Goal: Communication & Community: Answer question/provide support

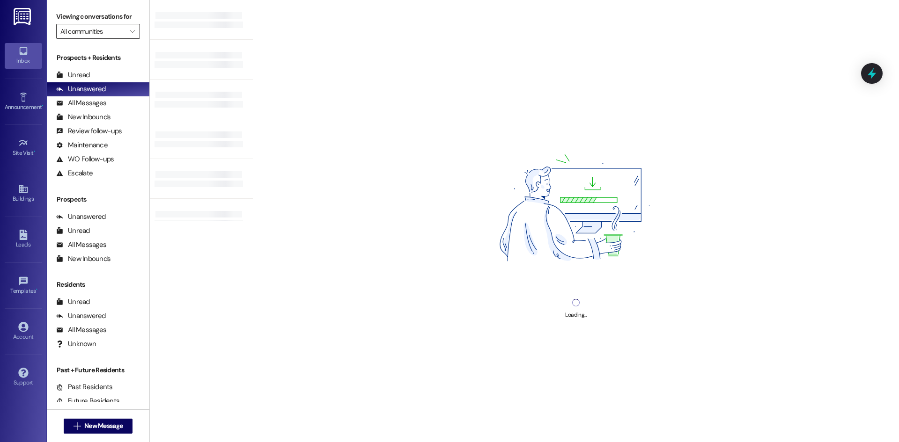
click at [80, 29] on input "All communities" at bounding box center [92, 31] width 65 height 15
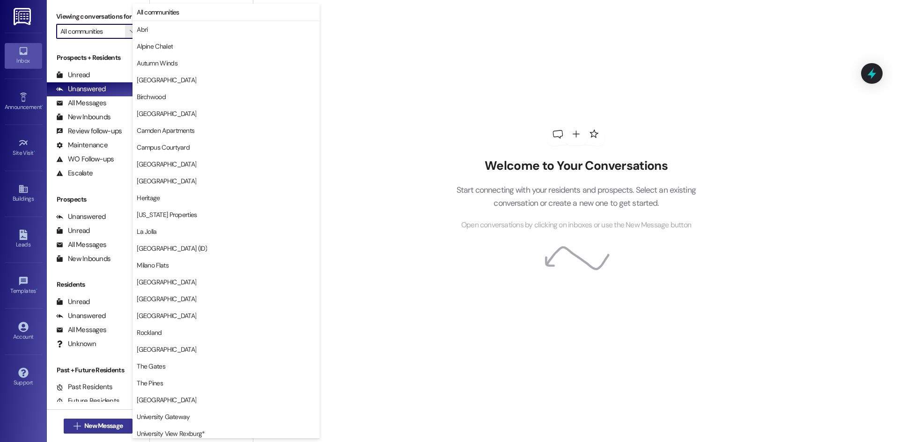
click at [110, 424] on span "New Message" at bounding box center [103, 426] width 38 height 10
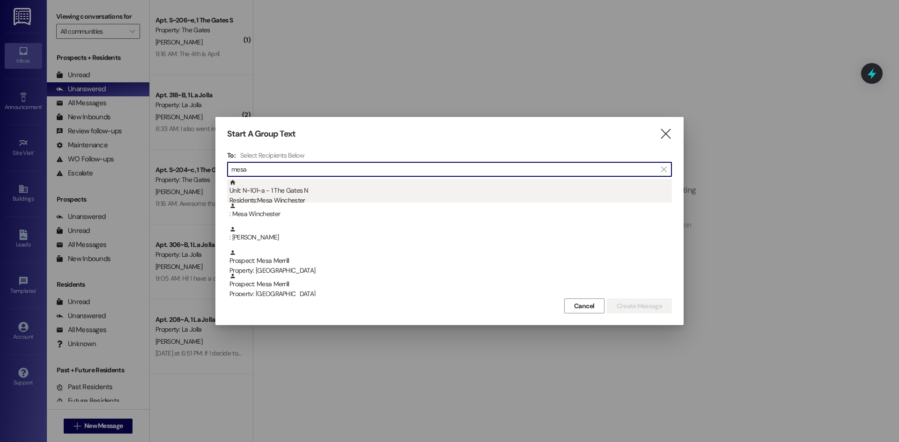
type input "mesa"
click at [285, 191] on div "Unit: N~101~a - 1 The Gates N Residents: Mesa Winchester" at bounding box center [450, 192] width 442 height 27
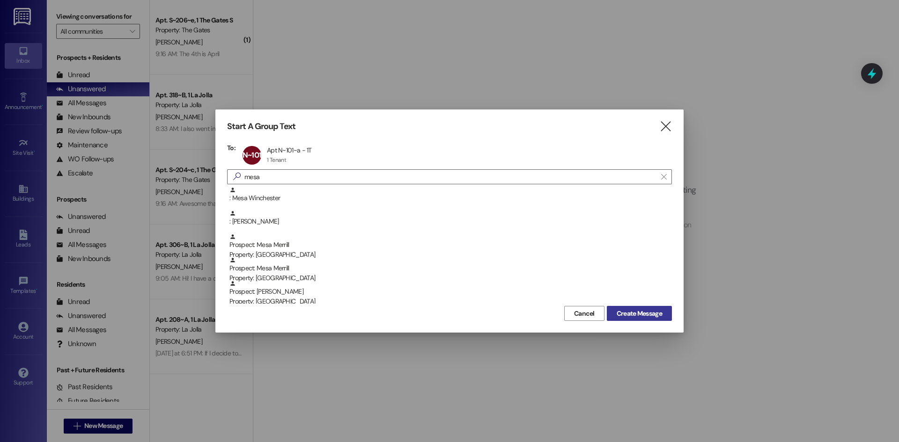
click at [642, 318] on span "Create Message" at bounding box center [639, 314] width 45 height 10
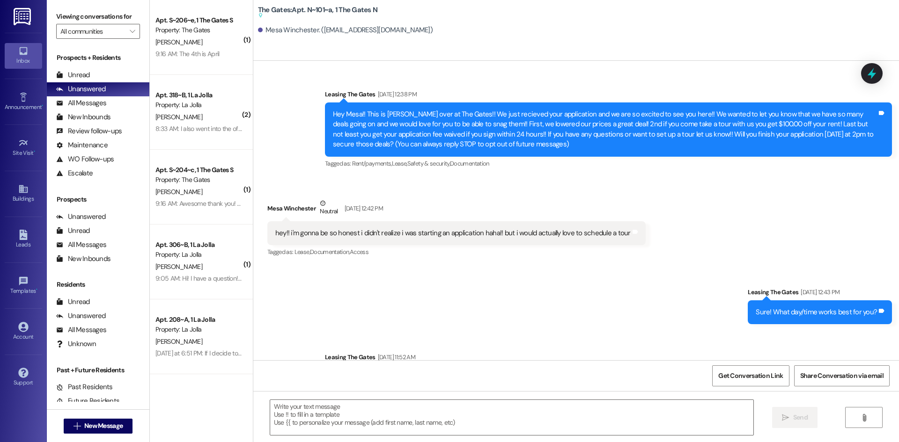
scroll to position [25325, 0]
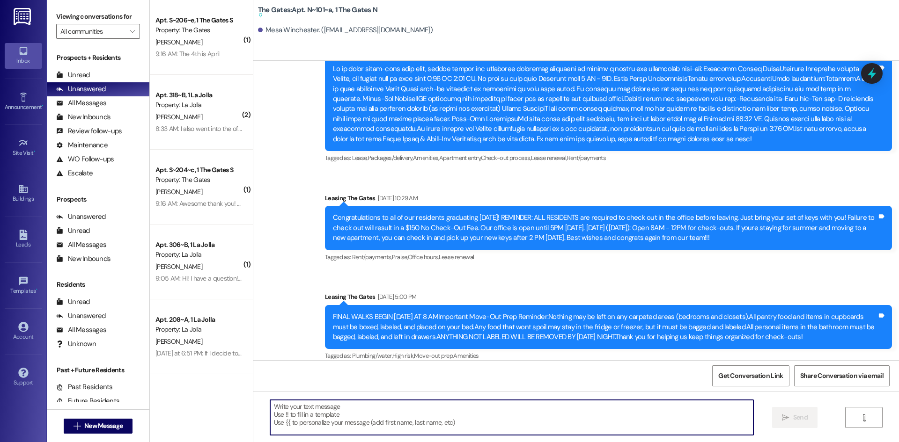
click at [300, 407] on textarea at bounding box center [511, 417] width 483 height 35
type textarea "H"
paste textarea "Our records show your account has an outstanding balance of $[Amount] for rent/…"
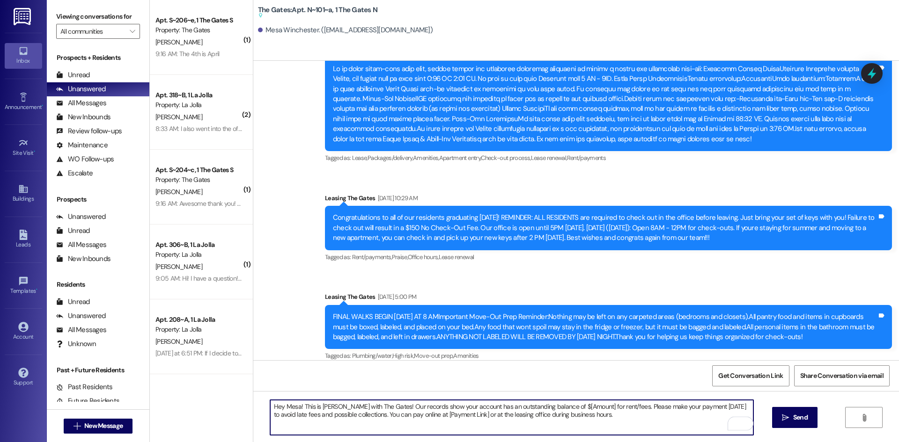
click at [574, 407] on textarea "Hey Mesa! This is Kate with The Gates! Our records show your account has an out…" at bounding box center [511, 417] width 483 height 35
drag, startPoint x: 608, startPoint y: 407, endPoint x: 545, endPoint y: 406, distance: 62.7
click at [545, 406] on textarea "Hey Mesa! This is Kate with The Gates! Our records show your account has an out…" at bounding box center [511, 417] width 483 height 35
drag, startPoint x: 657, startPoint y: 415, endPoint x: 244, endPoint y: 403, distance: 413.6
click at [244, 403] on div "( 1 ) Apt. S~206~e, 1 The Gates S Property: The Gates T. Wagner 9:16 AM: The 4t…" at bounding box center [524, 221] width 749 height 442
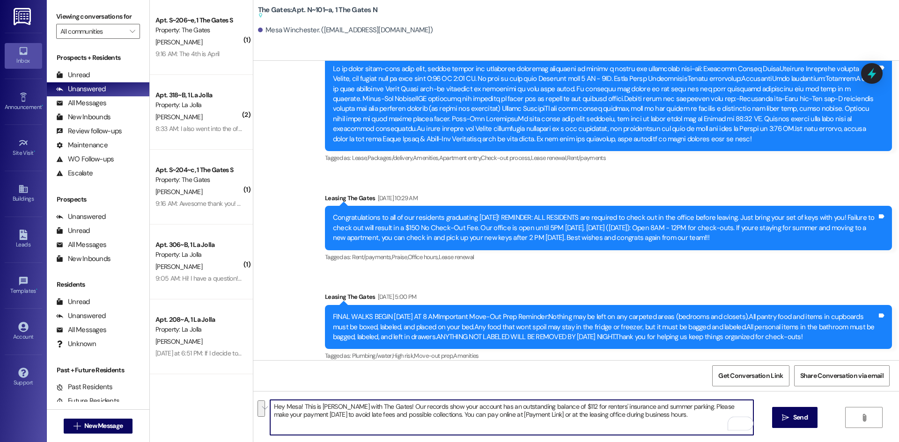
click at [404, 423] on textarea "Hey Mesa! This is Kate with The Gates! Our records show your account has an out…" at bounding box center [511, 417] width 483 height 35
drag, startPoint x: 628, startPoint y: 415, endPoint x: 423, endPoint y: 415, distance: 205.1
click at [423, 415] on textarea "Hey Mesa! This is Kate with The Gates! Our records show your account has an out…" at bounding box center [511, 417] width 483 height 35
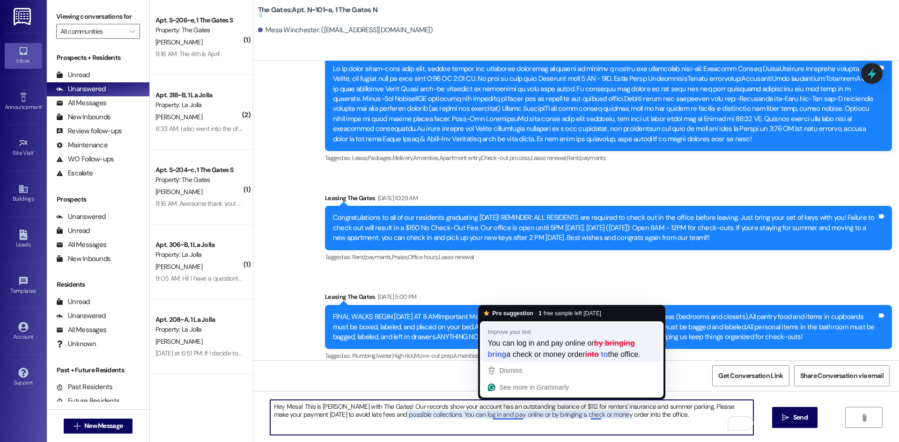
type textarea "Hey Mesa! This is Kate with The Gates! Our records show your account has an out…"
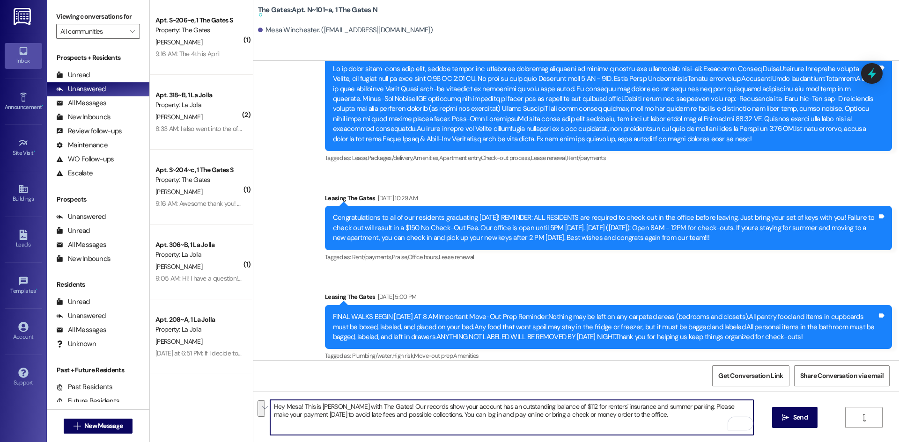
drag, startPoint x: 566, startPoint y: 415, endPoint x: 265, endPoint y: 406, distance: 300.7
click at [265, 406] on div "Hey Mesa! This is Kate with The Gates! Our records show your account has an out…" at bounding box center [576, 426] width 646 height 70
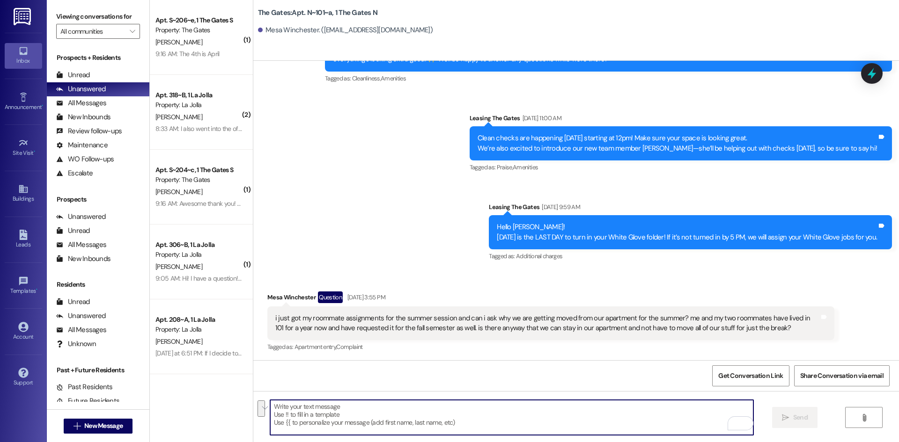
scroll to position [24686, 0]
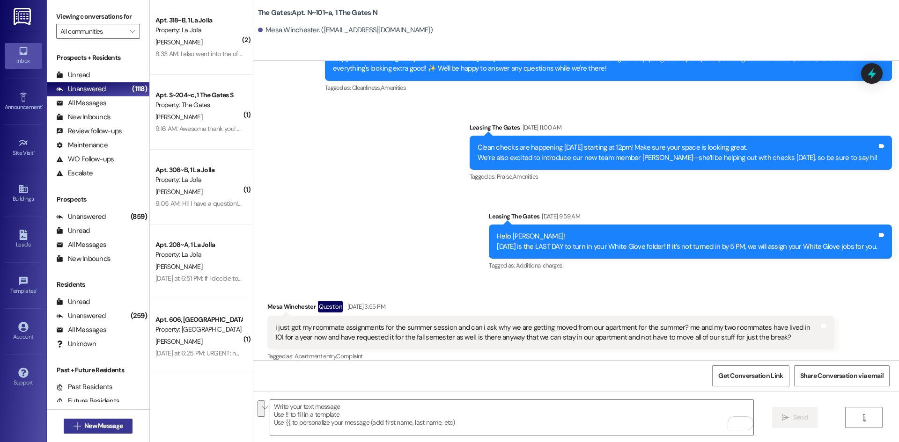
click at [74, 428] on icon "" at bounding box center [77, 426] width 7 height 7
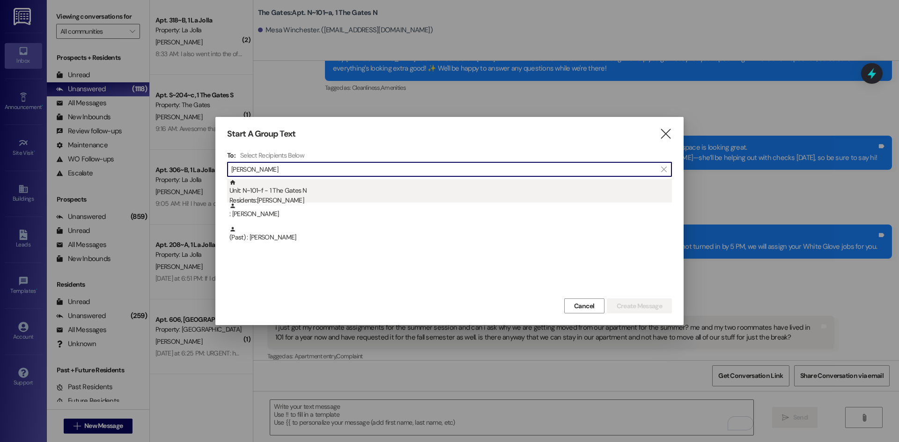
type input "hailey thom"
click at [265, 193] on div "Unit: N~101~f - 1 The Gates N Residents: Hailey Thompson" at bounding box center [450, 192] width 442 height 27
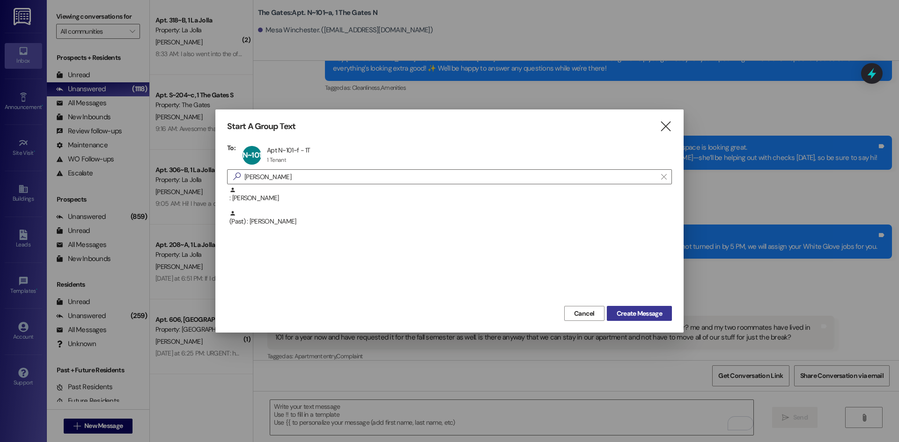
click at [635, 312] on span "Create Message" at bounding box center [639, 314] width 45 height 10
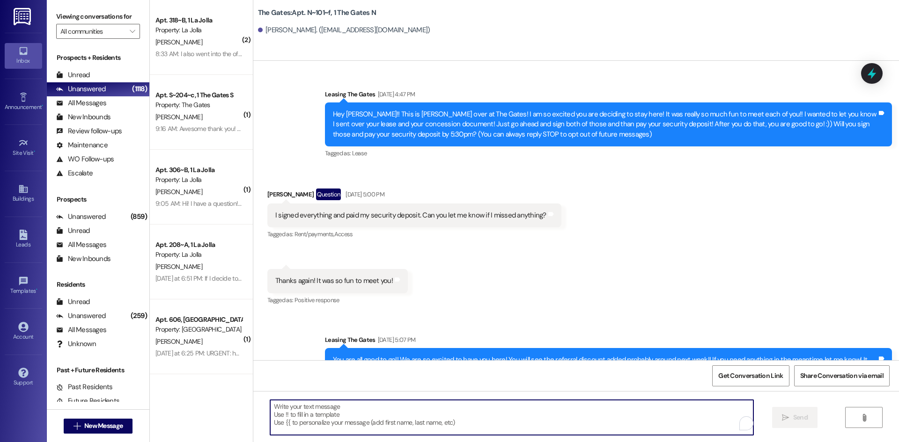
scroll to position [19736, 0]
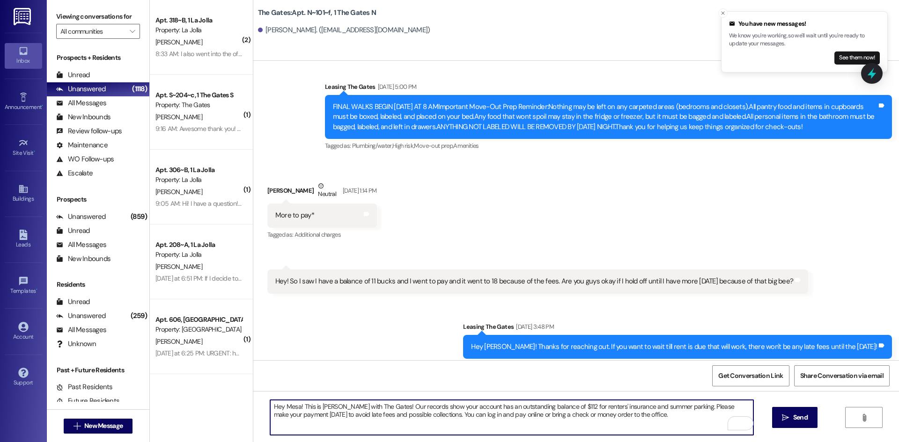
click at [293, 408] on textarea "Hey Mesa! This is Kate with The Gates! Our records show your account has an out…" at bounding box center [511, 417] width 483 height 35
click at [554, 404] on textarea "Hey Hailey! This is Kate with The Gates! Our records show your account has an o…" at bounding box center [511, 417] width 483 height 35
type textarea "Hey Hailey! This is Kate with The Gates! Our records show your account has an o…"
drag, startPoint x: 636, startPoint y: 419, endPoint x: 262, endPoint y: 399, distance: 374.6
click at [262, 399] on div "Hey Hailey! This is Kate with The Gates! Our records show your account has an o…" at bounding box center [576, 426] width 646 height 70
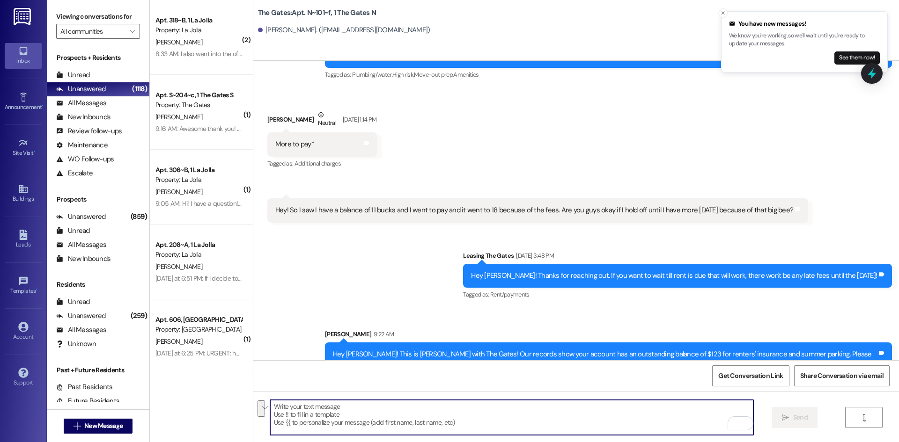
scroll to position [19810, 0]
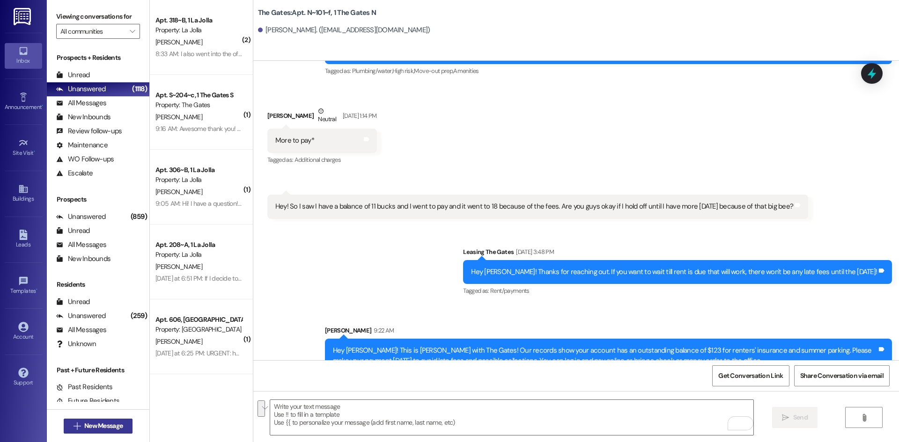
click at [105, 427] on span "New Message" at bounding box center [103, 426] width 38 height 10
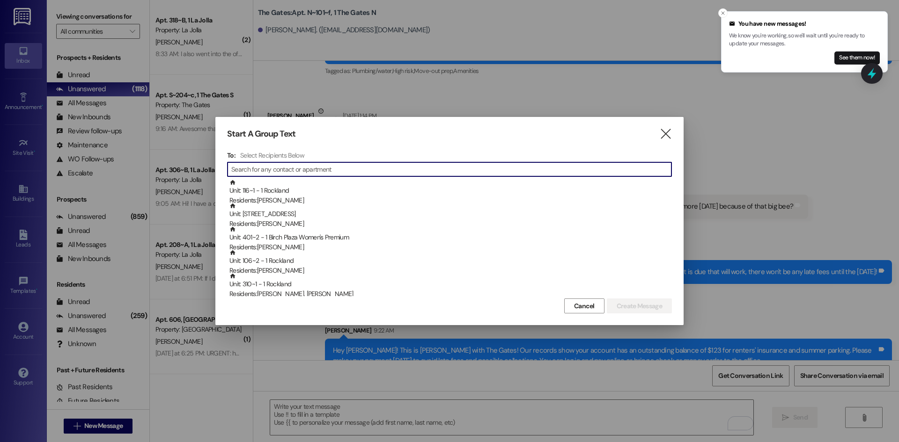
click at [335, 169] on input at bounding box center [451, 169] width 440 height 13
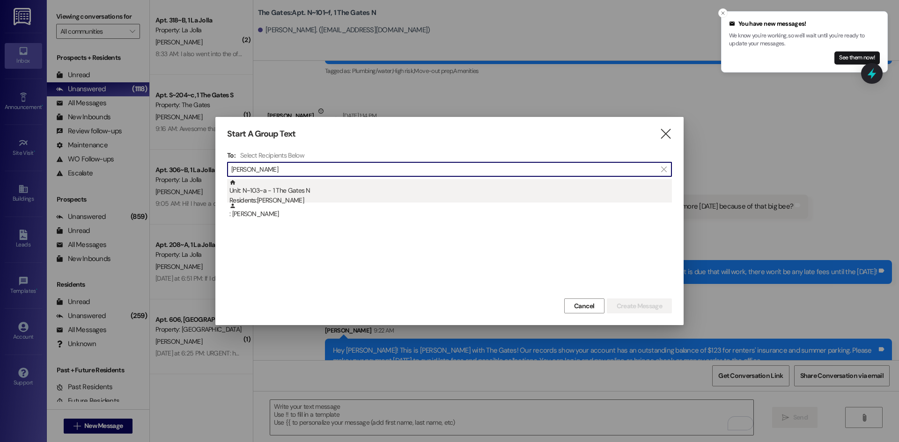
type input "hailey linfor"
click at [300, 191] on div "Unit: N~103~a - 1 The Gates N Residents: Hailey Linford" at bounding box center [450, 192] width 442 height 27
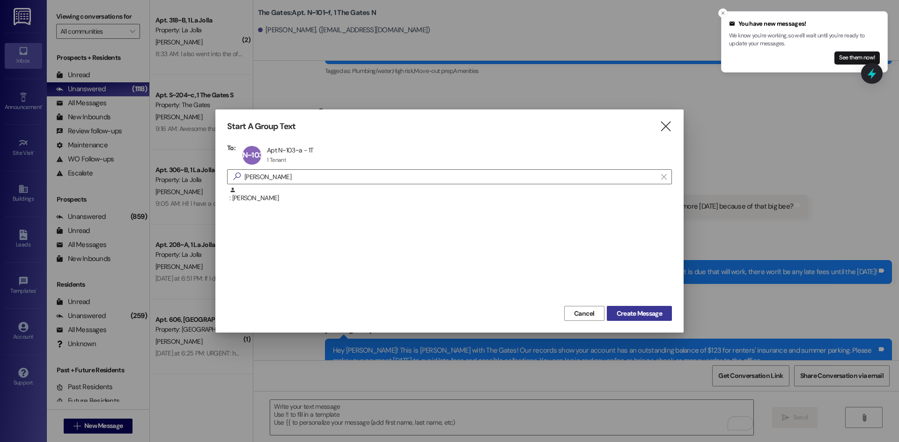
click at [637, 321] on button "Create Message" at bounding box center [639, 313] width 65 height 15
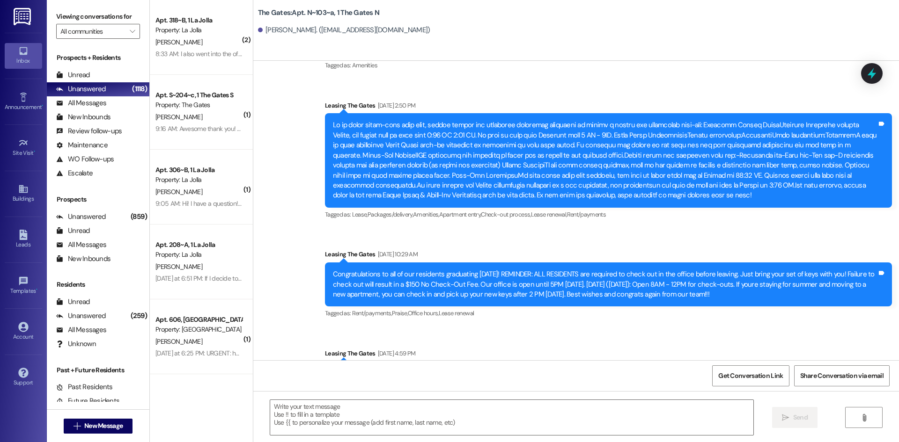
scroll to position [25969, 0]
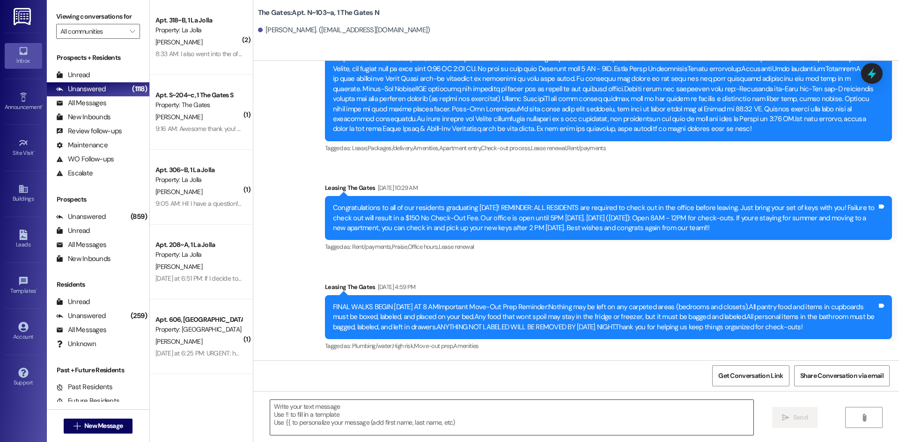
click at [338, 413] on textarea at bounding box center [511, 417] width 483 height 35
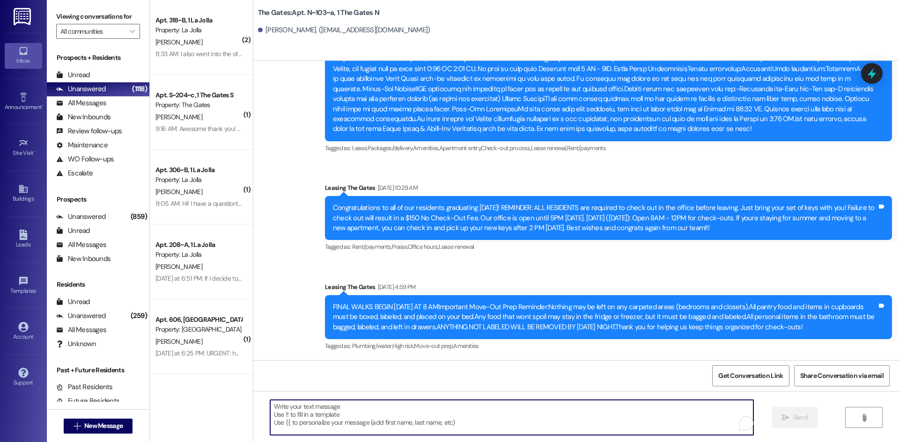
paste textarea "Hey Hailey! This is Kate with The Gates! Our records show your account has an o…"
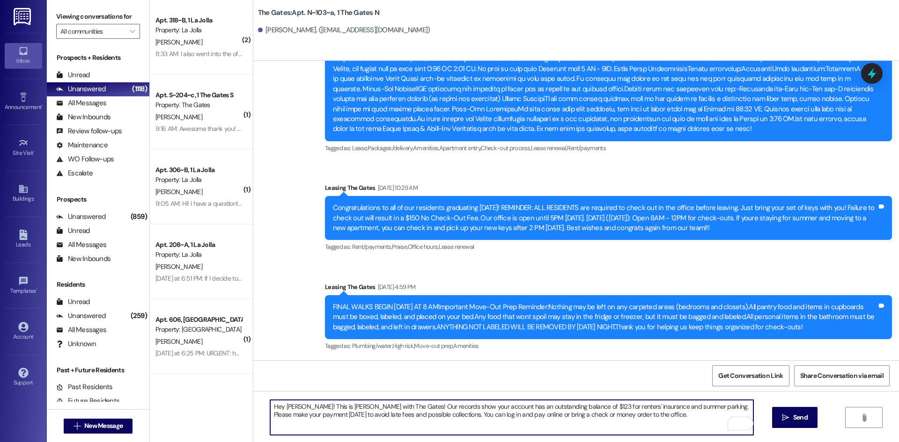
click at [296, 406] on textarea "Hey Hailey! This is Kate with The Gates! Our records show your account has an o…" at bounding box center [511, 417] width 483 height 35
click at [554, 405] on textarea "Hey Hailey! This is Kate with The Gates! Our records show your account has an o…" at bounding box center [511, 417] width 483 height 35
drag, startPoint x: 566, startPoint y: 406, endPoint x: 670, endPoint y: 409, distance: 104.0
click at [670, 409] on textarea "Hey Hailey! This is Kate with The Gates! Our records show your account has an o…" at bounding box center [511, 417] width 483 height 35
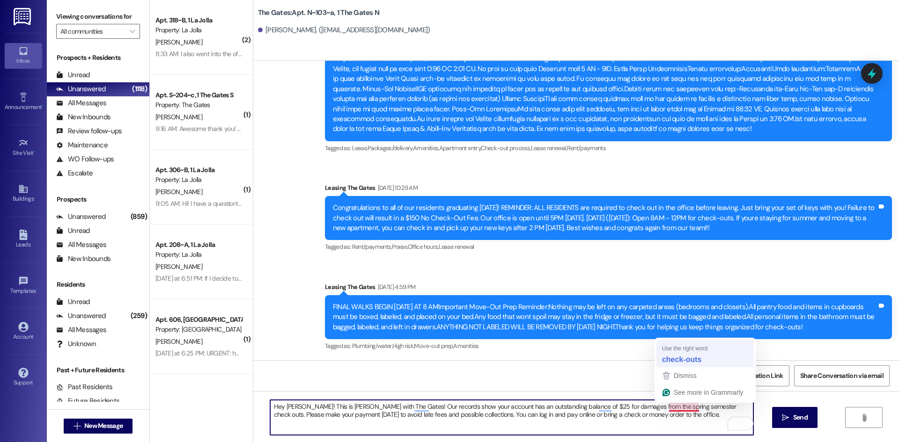
type textarea "Hey [PERSON_NAME]! This is [PERSON_NAME] with The Gates! Our records show your …"
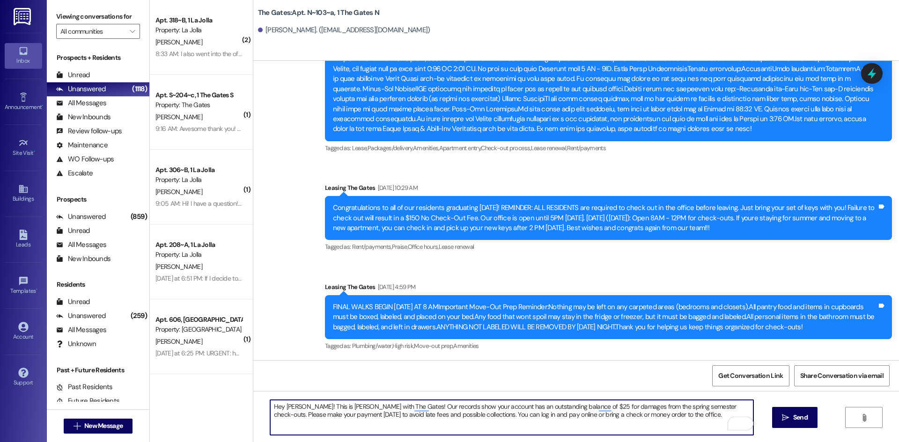
drag, startPoint x: 314, startPoint y: 413, endPoint x: 427, endPoint y: 418, distance: 113.0
click at [427, 418] on textarea "Hey [PERSON_NAME]! This is [PERSON_NAME] with The Gates! Our records show your …" at bounding box center [511, 417] width 483 height 35
click at [443, 420] on textarea "Hey [PERSON_NAME]! This is [PERSON_NAME] with The Gates! Our records show your …" at bounding box center [511, 417] width 483 height 35
drag, startPoint x: 635, startPoint y: 418, endPoint x: 254, endPoint y: 394, distance: 381.9
click at [254, 394] on div "Hey Hailey! This is Kate with The Gates! Our records show your account has an o…" at bounding box center [576, 426] width 646 height 70
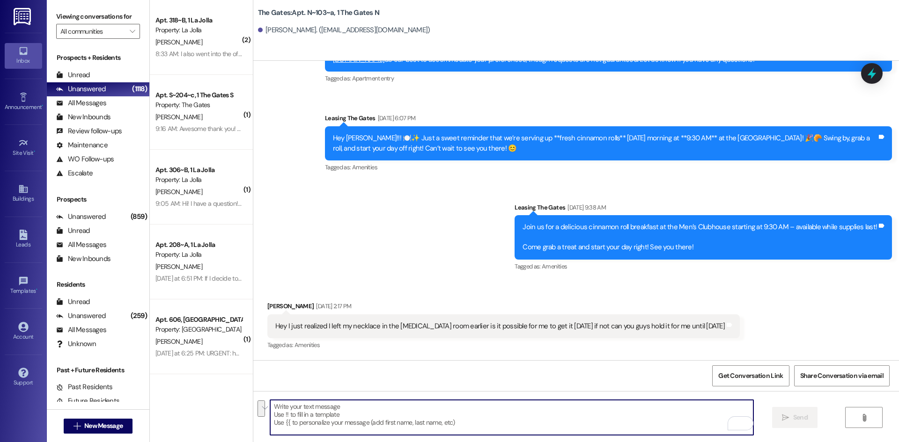
scroll to position [20676, 0]
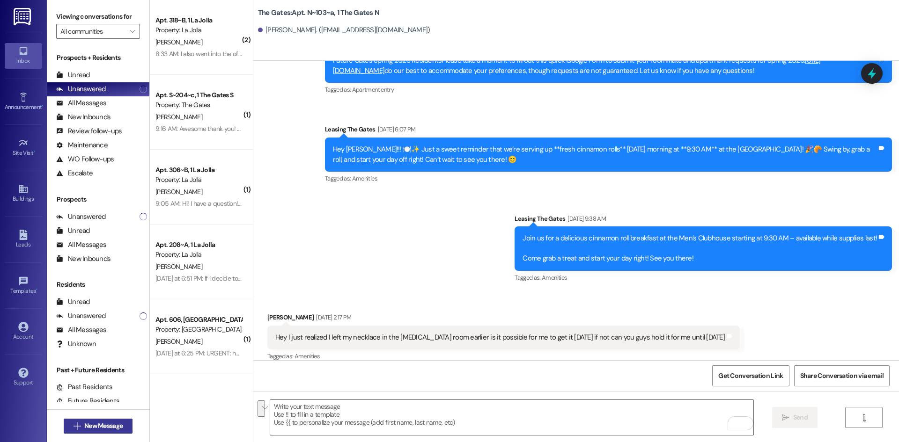
click at [84, 428] on span "New Message" at bounding box center [103, 426] width 38 height 10
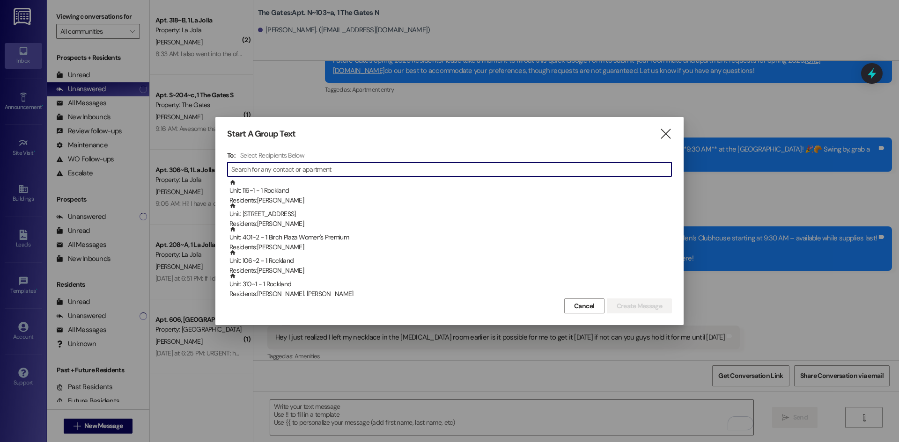
click at [299, 175] on input at bounding box center [451, 169] width 440 height 13
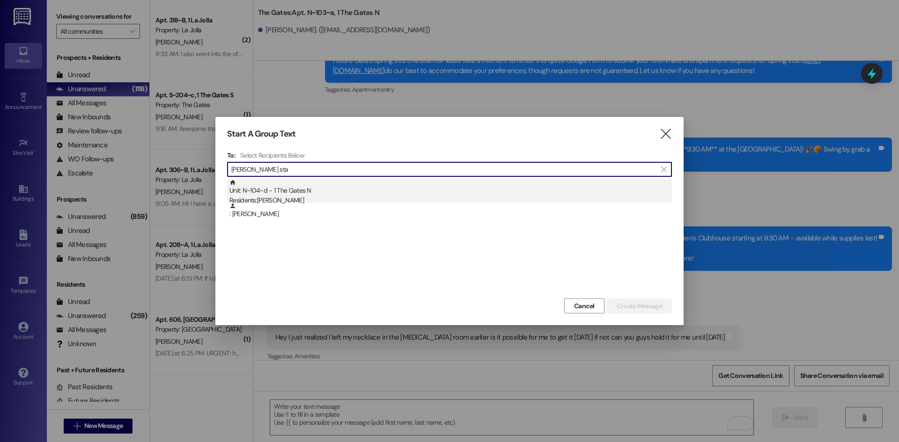
type input "kelli sta"
click at [287, 200] on div "Residents: [PERSON_NAME]" at bounding box center [450, 201] width 442 height 10
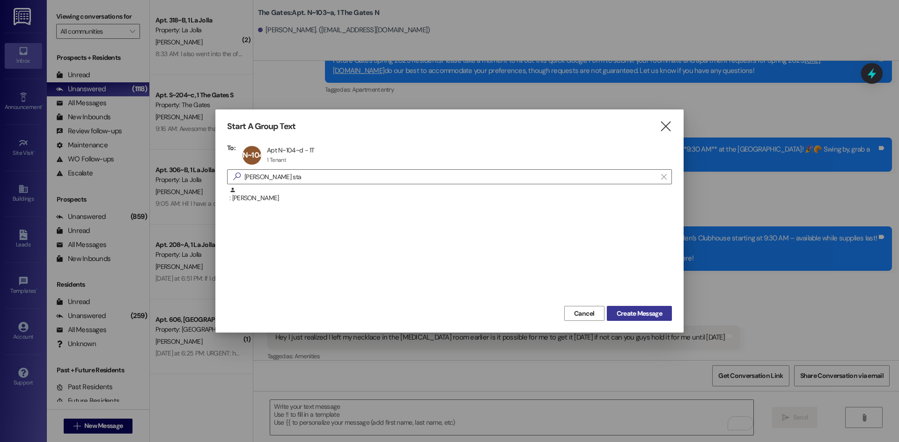
click at [622, 317] on span "Create Message" at bounding box center [639, 314] width 45 height 10
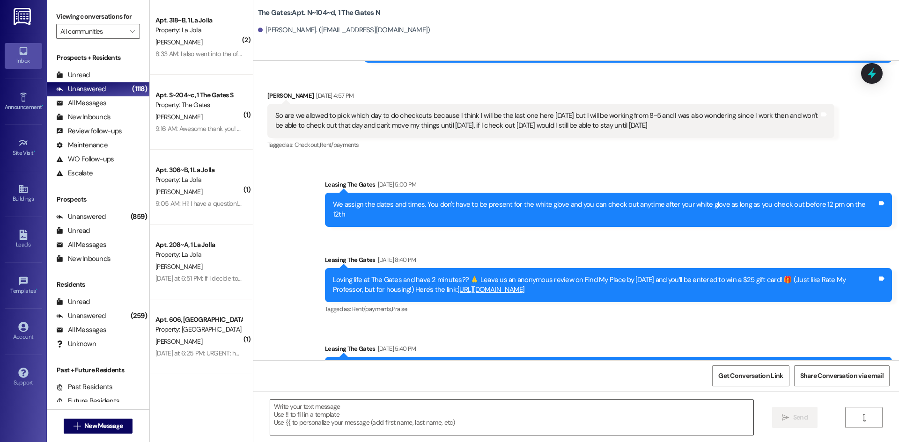
click at [330, 412] on textarea at bounding box center [511, 417] width 483 height 35
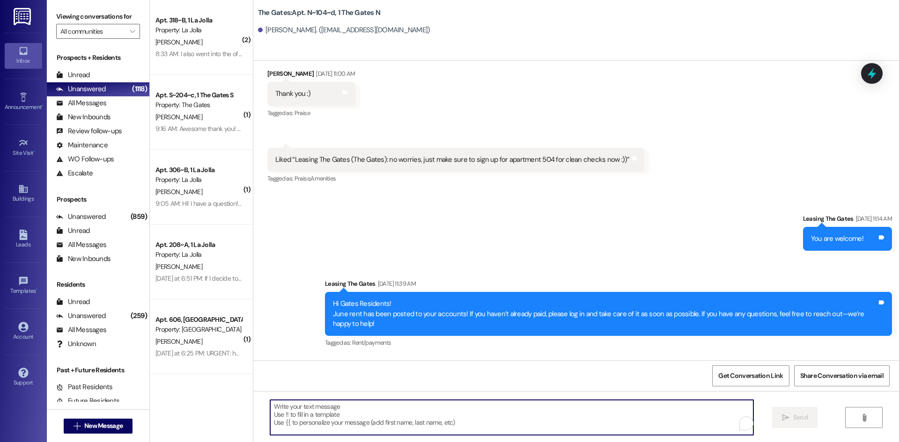
scroll to position [27492, 0]
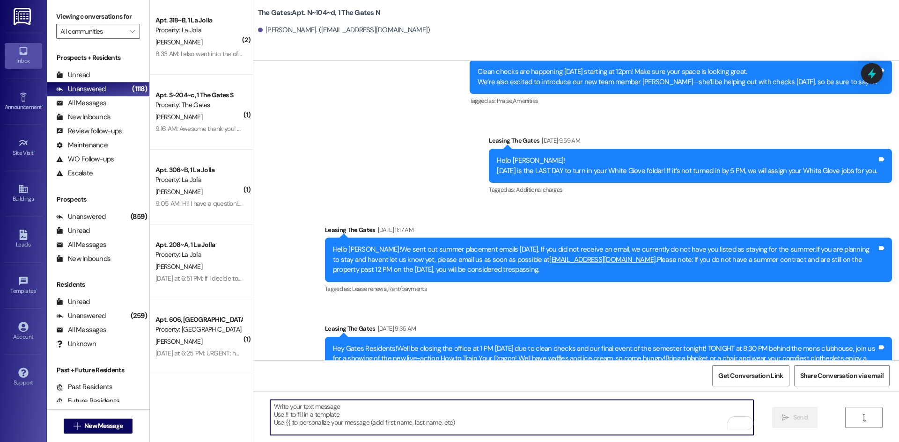
paste textarea "Hey [PERSON_NAME]! This is [PERSON_NAME] with The Gates! Our records show your …"
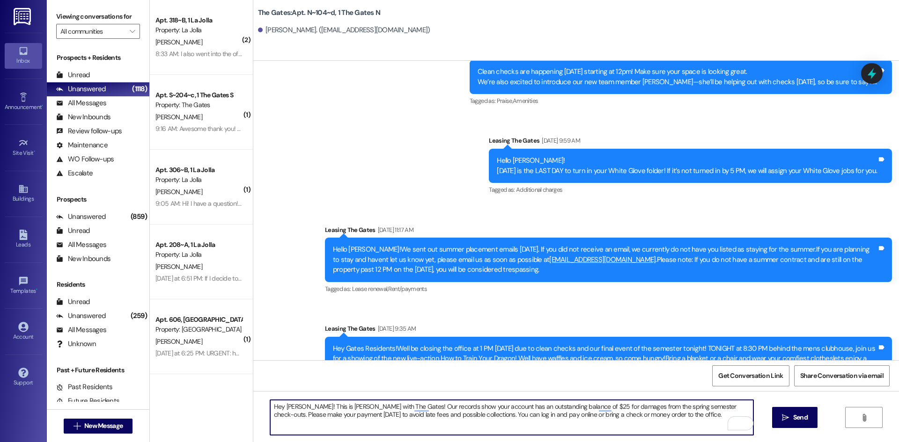
click at [547, 407] on textarea "Hey [PERSON_NAME]! This is [PERSON_NAME] with The Gates! Our records show your …" at bounding box center [511, 417] width 483 height 35
drag, startPoint x: 565, startPoint y: 406, endPoint x: 694, endPoint y: 405, distance: 129.2
click at [694, 405] on textarea "Hey Hailey! This is Kate with The Gates! Our records show your account has an o…" at bounding box center [511, 417] width 483 height 35
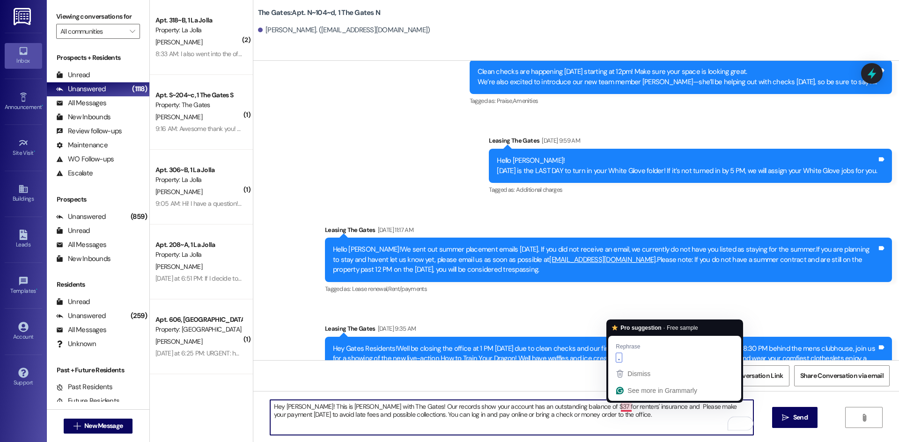
click at [599, 408] on textarea "Hey Hailey! This is Kate with The Gates! Our records show your account has an o…" at bounding box center [511, 417] width 483 height 35
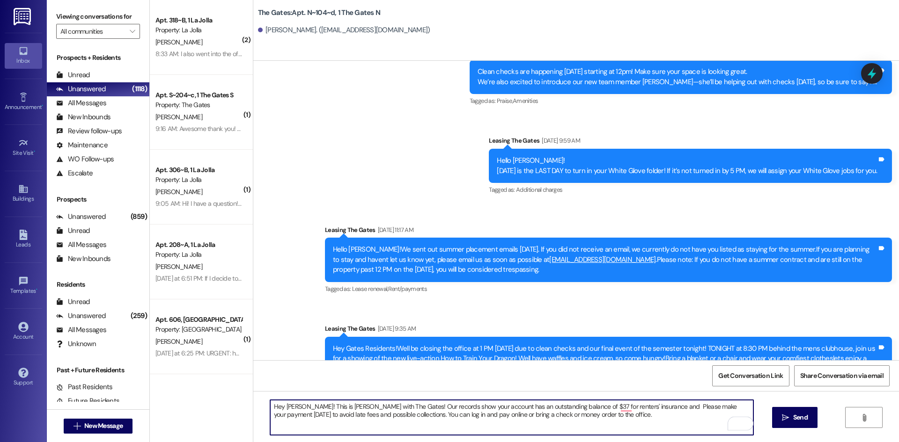
click at [625, 407] on textarea "Hey Hailey! This is Kate with The Gates! Our records show your account has an o…" at bounding box center [511, 417] width 483 height 35
type textarea "Hey Hailey! This is Kate with The Gates! Our records show your account has an o…"
drag, startPoint x: 608, startPoint y: 415, endPoint x: 253, endPoint y: 393, distance: 355.6
click at [253, 393] on div "Hey Hailey! This is Kate with The Gates! Our records show your account has an o…" at bounding box center [576, 426] width 646 height 70
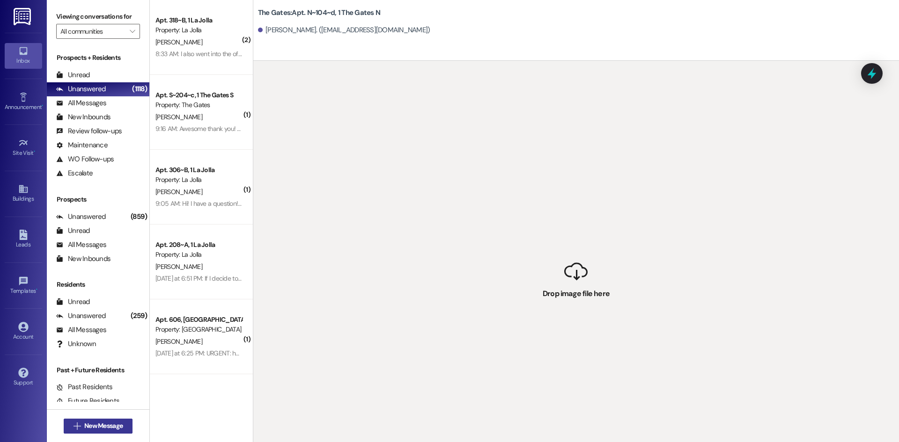
click at [110, 422] on span "New Message" at bounding box center [103, 426] width 38 height 10
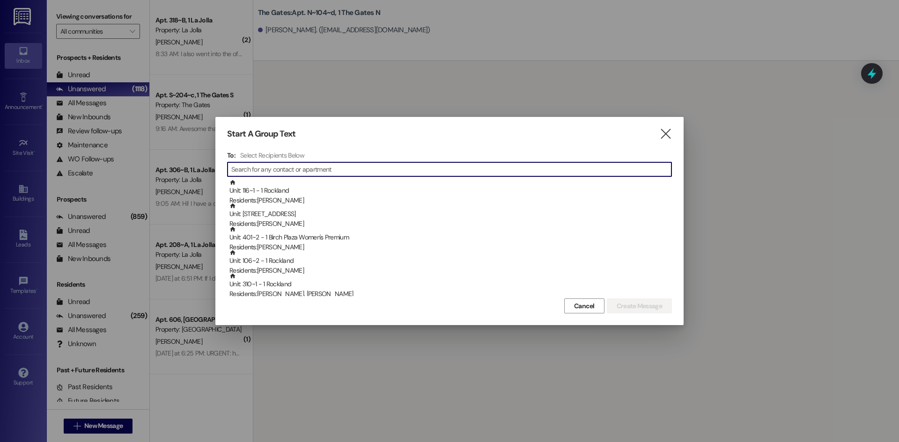
click at [266, 168] on input at bounding box center [451, 169] width 440 height 13
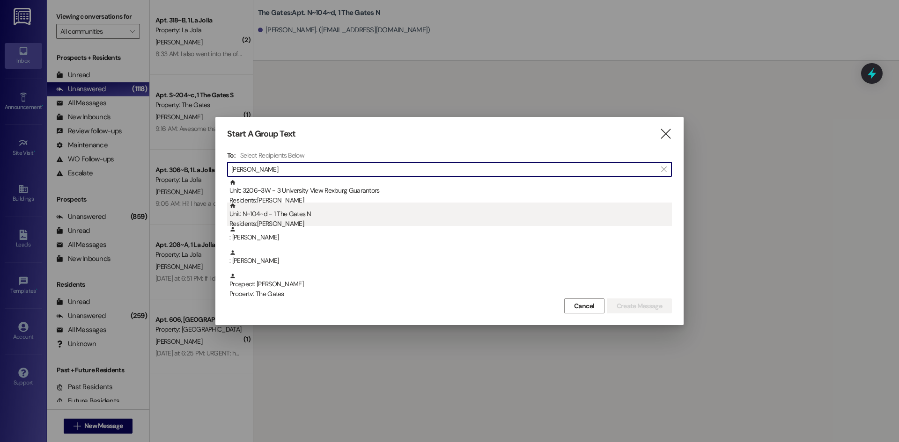
type input "[PERSON_NAME]"
click at [269, 218] on div "Unit: N~104~d - 1 The Gates N Residents: [PERSON_NAME]" at bounding box center [450, 216] width 442 height 27
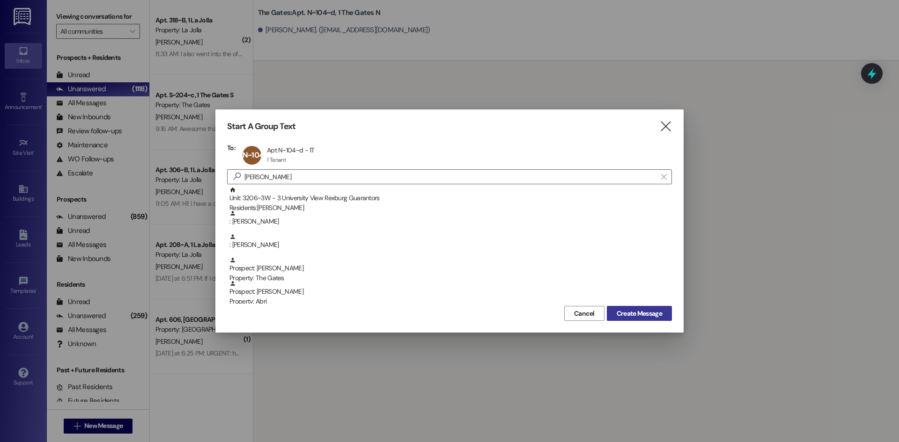
click at [655, 315] on span "Create Message" at bounding box center [639, 314] width 45 height 10
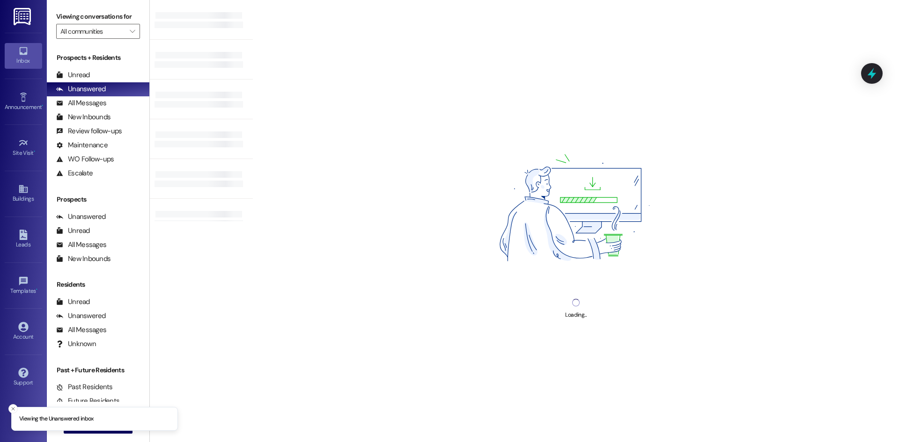
click at [104, 430] on li "Viewing the Unanswered inbox" at bounding box center [94, 419] width 167 height 24
click at [104, 432] on button " New Message" at bounding box center [98, 426] width 69 height 15
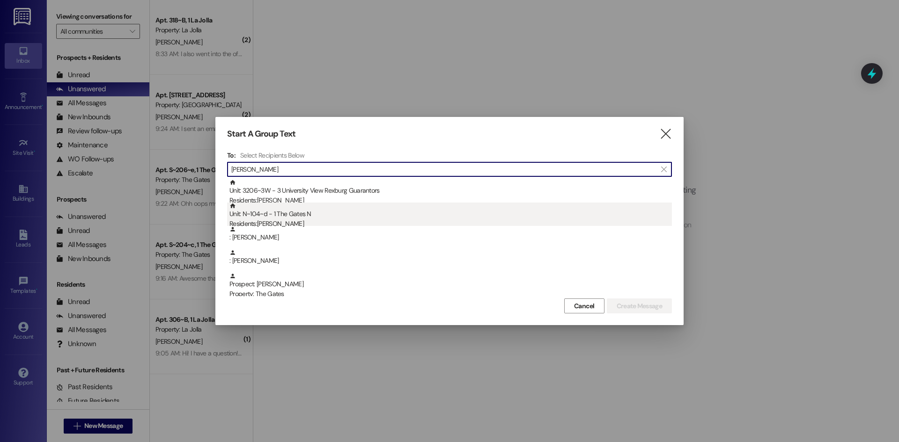
type input "[PERSON_NAME]"
click at [266, 220] on div "Residents: [PERSON_NAME]" at bounding box center [450, 224] width 442 height 10
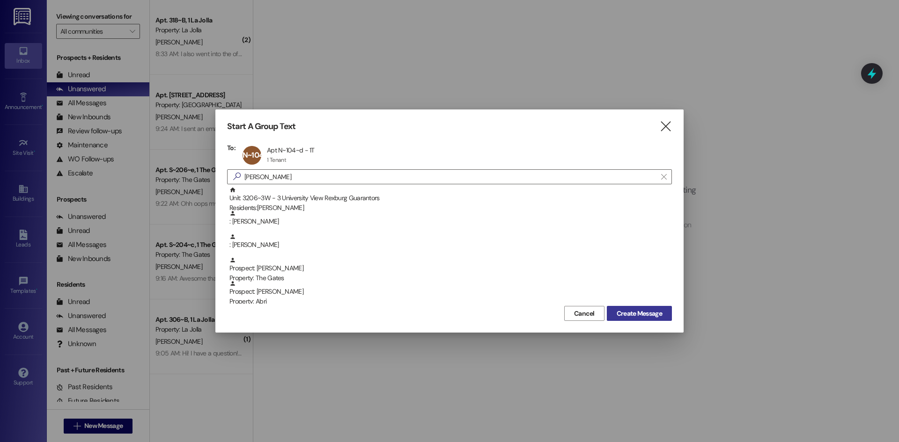
click at [639, 313] on span "Create Message" at bounding box center [639, 314] width 45 height 10
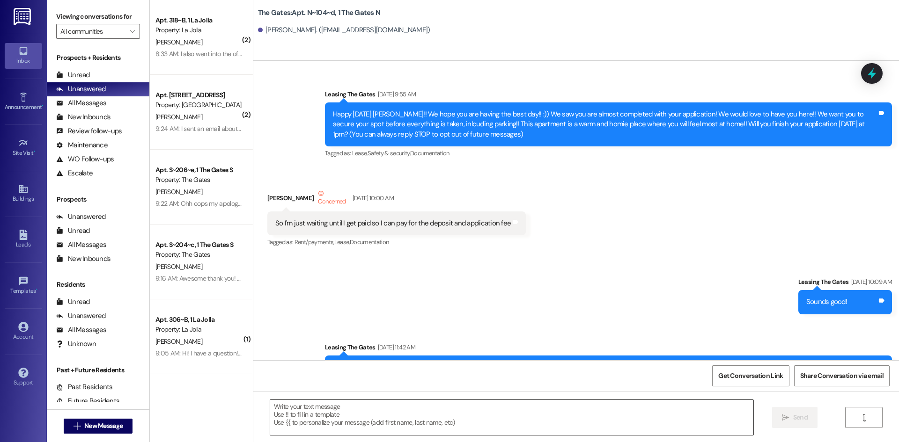
scroll to position [27832, 0]
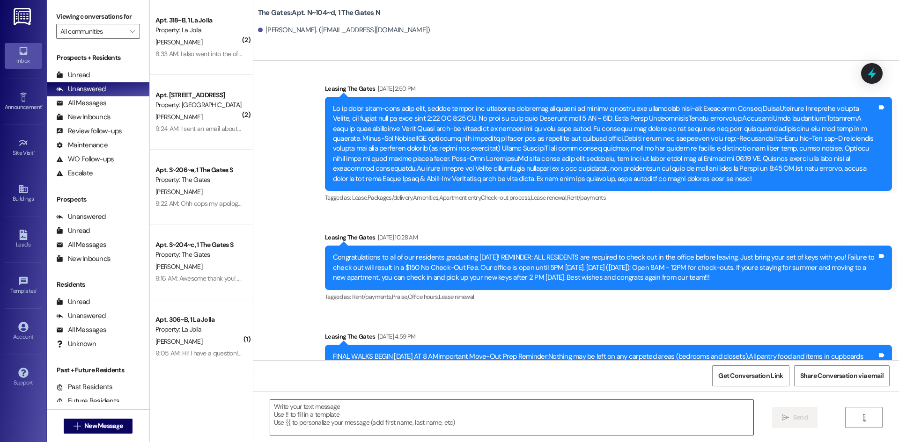
click at [303, 414] on textarea at bounding box center [511, 417] width 483 height 35
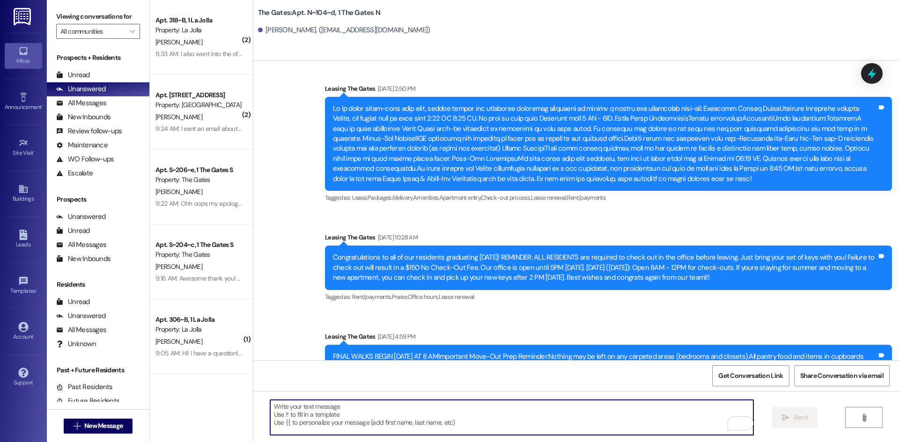
paste textarea "Hey [PERSON_NAME]! This is [PERSON_NAME] with The Gates! Our records show your …"
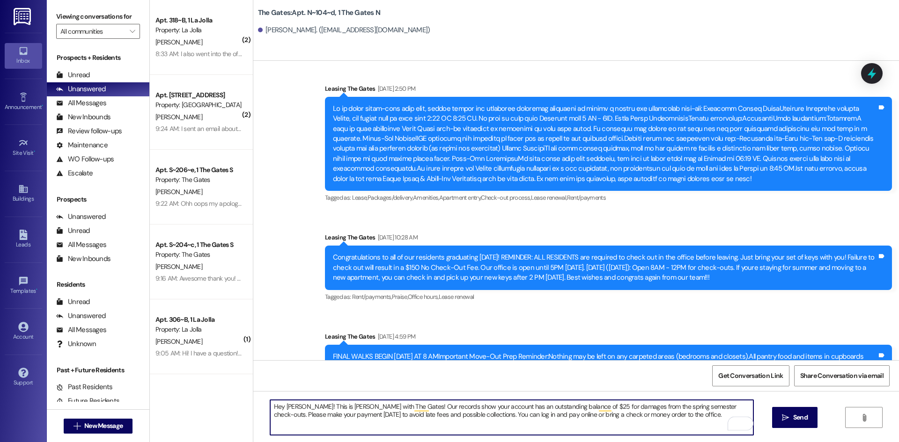
click at [293, 406] on textarea "Hey [PERSON_NAME]! This is [PERSON_NAME] with The Gates! Our records show your …" at bounding box center [511, 417] width 483 height 35
click at [506, 412] on textarea "Hey [PERSON_NAME]! This is [PERSON_NAME] with The Gates! Our records show your …" at bounding box center [511, 417] width 483 height 35
click at [538, 410] on textarea "Hey [PERSON_NAME]! This is [PERSON_NAME] with The Gates! Our records show your …" at bounding box center [511, 417] width 483 height 35
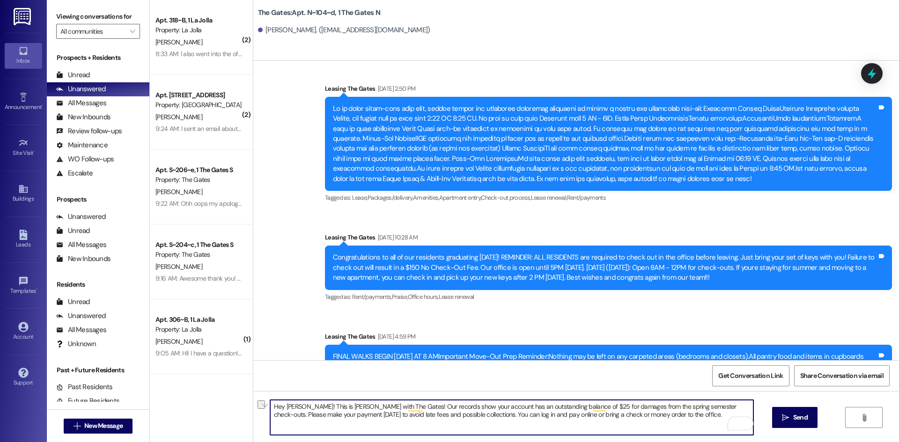
drag, startPoint x: 542, startPoint y: 407, endPoint x: 688, endPoint y: 406, distance: 146.1
click at [688, 406] on textarea "Hey [PERSON_NAME]! This is [PERSON_NAME] with The Gates! Our records show your …" at bounding box center [511, 417] width 483 height 35
type textarea "Hey [PERSON_NAME]! This is [PERSON_NAME] with The Gates! Our records show your …"
drag, startPoint x: 620, startPoint y: 415, endPoint x: 252, endPoint y: 406, distance: 368.1
click at [253, 406] on div "Hey [PERSON_NAME]! This is [PERSON_NAME] with The Gates! Our records show your …" at bounding box center [576, 426] width 646 height 70
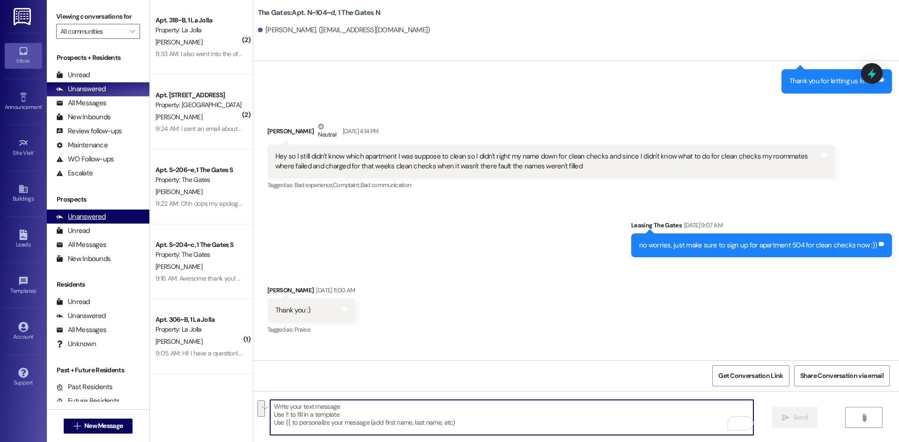
scroll to position [25659, 0]
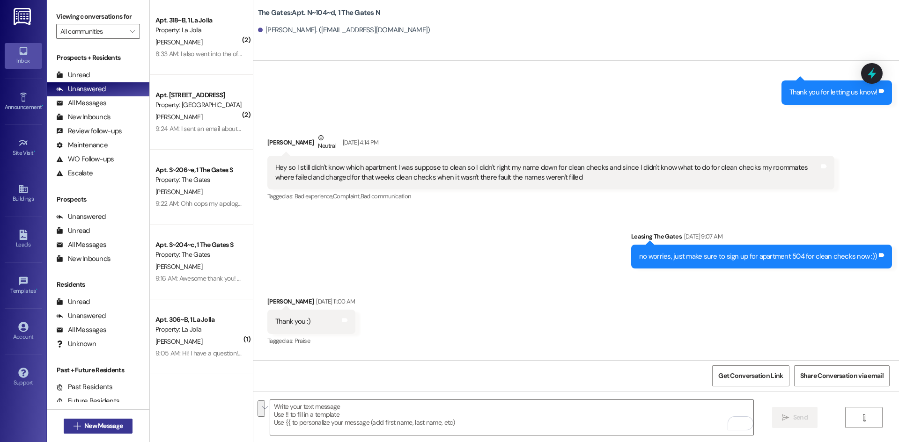
click at [102, 426] on span "New Message" at bounding box center [103, 426] width 38 height 10
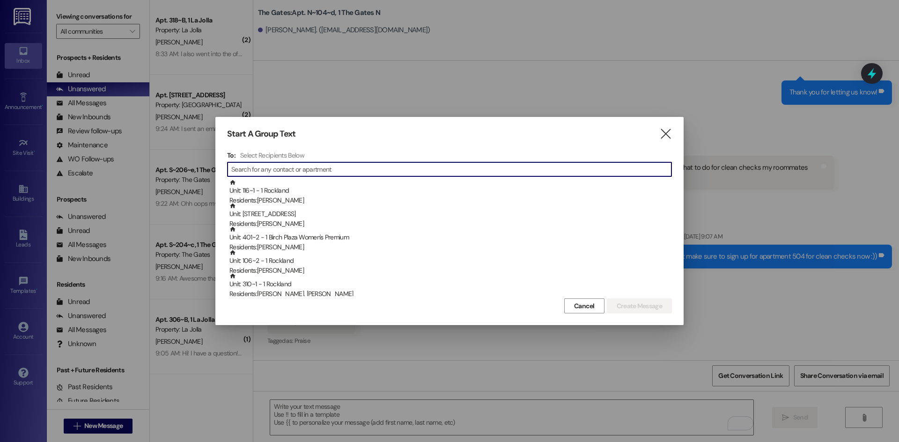
click at [321, 175] on input at bounding box center [451, 169] width 440 height 13
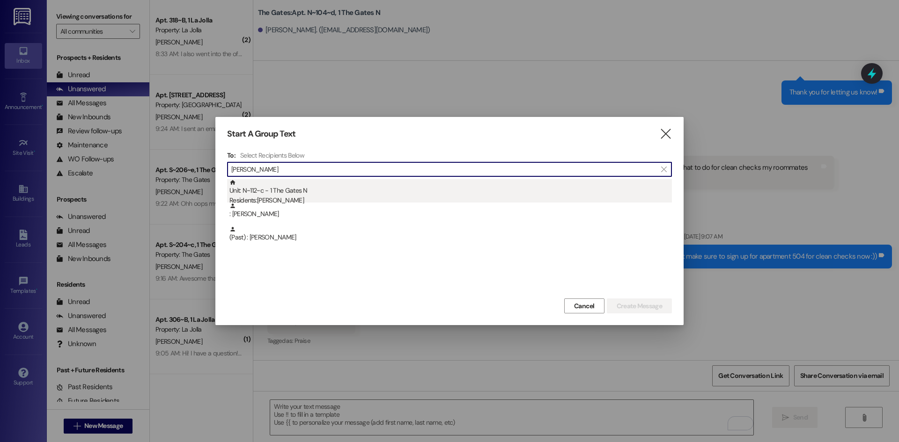
type input "[PERSON_NAME]"
click at [277, 198] on div "Residents: [PERSON_NAME]" at bounding box center [450, 201] width 442 height 10
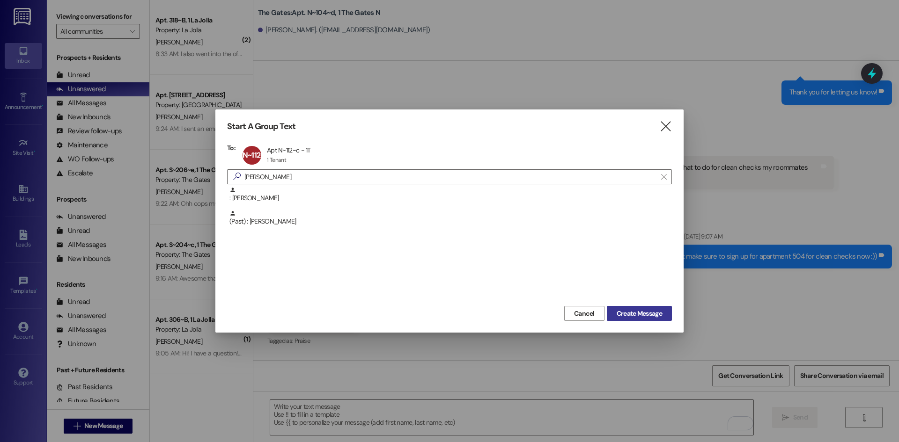
click at [637, 309] on span "Create Message" at bounding box center [639, 314] width 45 height 10
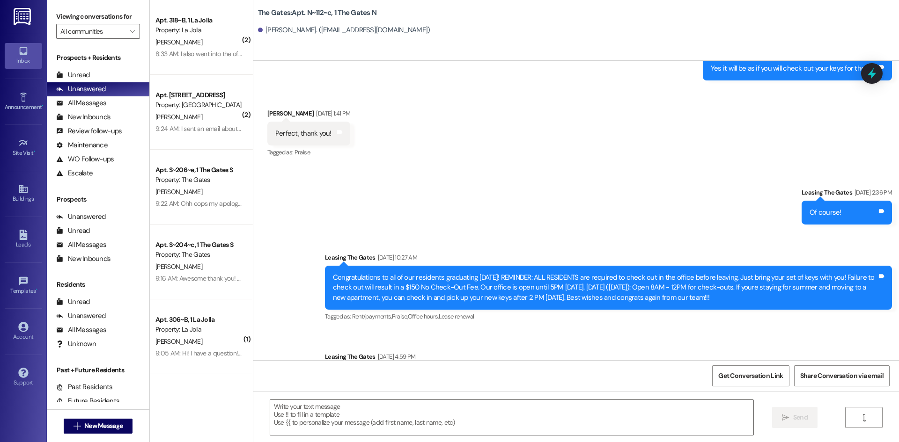
scroll to position [31938, 0]
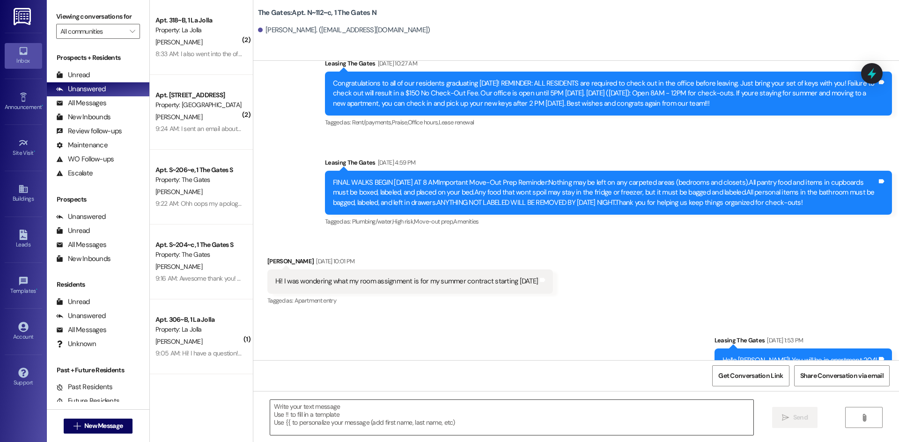
click at [311, 412] on textarea at bounding box center [511, 417] width 483 height 35
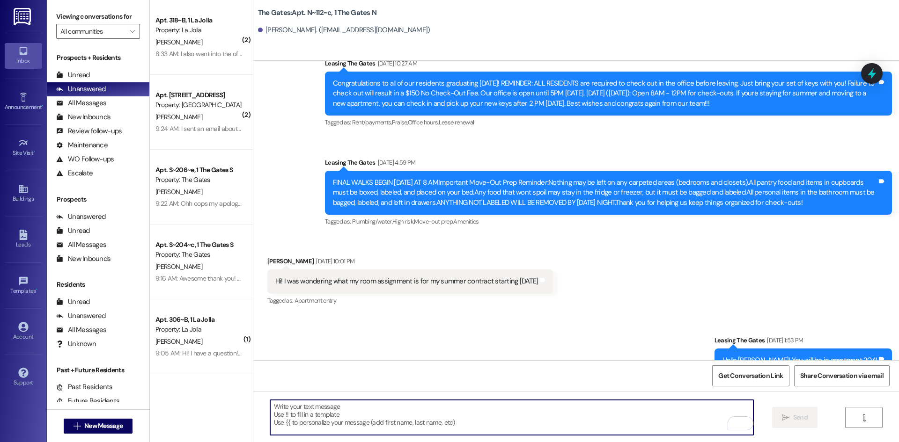
paste textarea "Hey [PERSON_NAME]! This is [PERSON_NAME] with The Gates! Our records show your …"
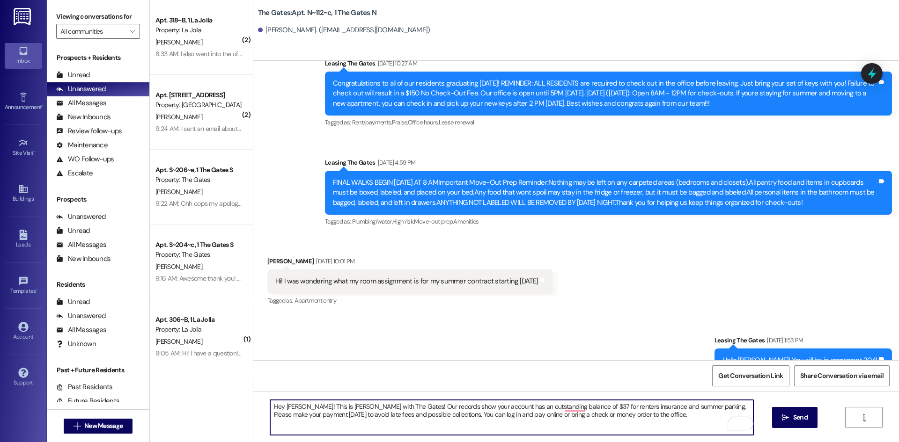
click at [289, 405] on textarea "Hey [PERSON_NAME]! This is [PERSON_NAME] with The Gates! Our records show your …" at bounding box center [511, 417] width 483 height 35
click at [317, 413] on textarea "Hey [PERSON_NAME]! This is [PERSON_NAME] with The Gates! Our records show your …" at bounding box center [511, 417] width 483 height 35
click at [554, 412] on textarea "Hey [PERSON_NAME]! This is [PERSON_NAME] with The Gates! Our records show your …" at bounding box center [511, 417] width 483 height 35
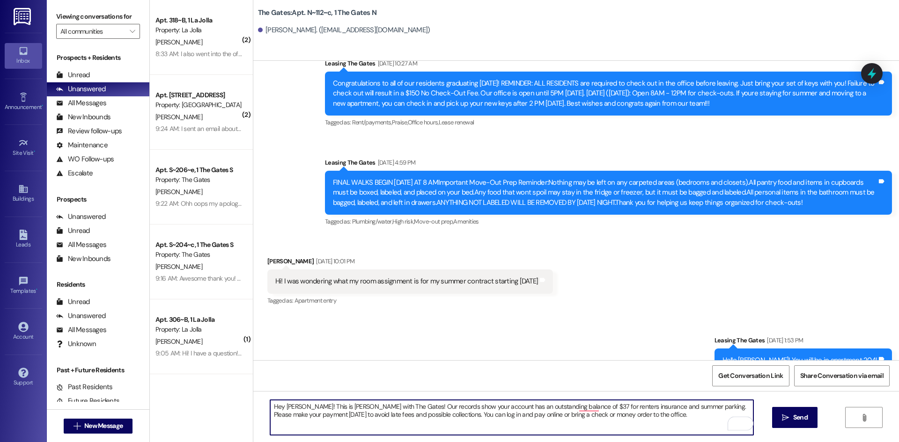
click at [562, 403] on textarea "Hey [PERSON_NAME]! This is [PERSON_NAME] with The Gates! Our records show your …" at bounding box center [511, 417] width 483 height 35
click at [584, 420] on textarea "Hey [PERSON_NAME]! This is [PERSON_NAME] with The Gates! Our records show your …" at bounding box center [511, 417] width 483 height 35
click at [585, 413] on textarea "Hey [PERSON_NAME]! This is [PERSON_NAME] with The Gates! Our records show your …" at bounding box center [511, 417] width 483 height 35
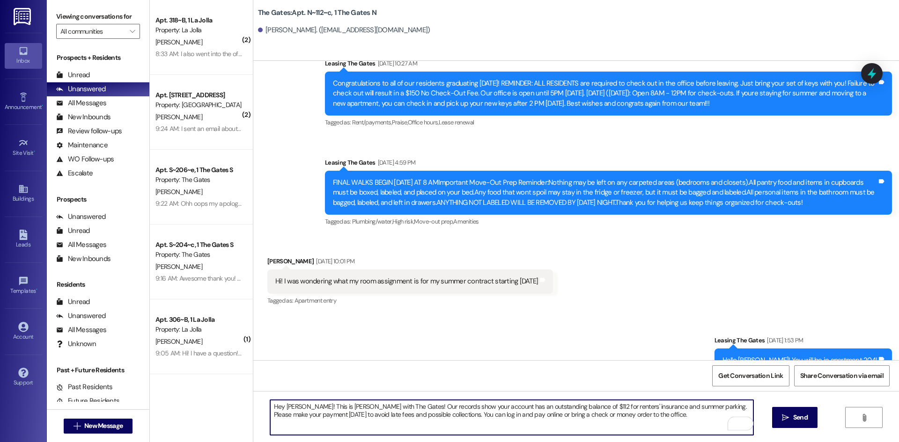
click at [585, 413] on textarea "Hey [PERSON_NAME]! This is [PERSON_NAME] with The Gates! Our records show your …" at bounding box center [511, 417] width 483 height 35
click at [530, 418] on textarea "Hey [PERSON_NAME]! This is [PERSON_NAME] with The Gates! Our records show your …" at bounding box center [511, 417] width 483 height 35
click at [513, 416] on textarea "Hey [PERSON_NAME]! This is [PERSON_NAME] with The Gates! Our records show your …" at bounding box center [511, 417] width 483 height 35
click at [530, 415] on textarea "Hey [PERSON_NAME]! This is [PERSON_NAME] with The Gates! Our records show your …" at bounding box center [511, 417] width 483 height 35
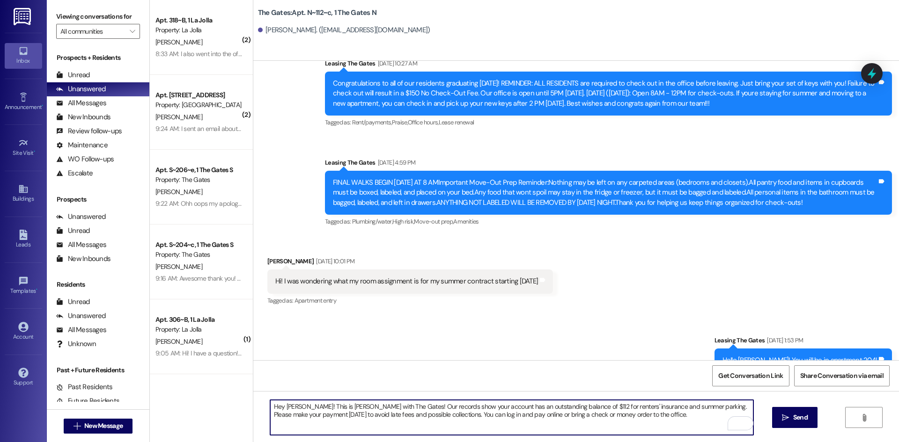
click at [530, 415] on textarea "Hey [PERSON_NAME]! This is [PERSON_NAME] with The Gates! Our records show your …" at bounding box center [511, 417] width 483 height 35
type textarea "Hey [PERSON_NAME]! This is [PERSON_NAME] with The Gates! Our records show your …"
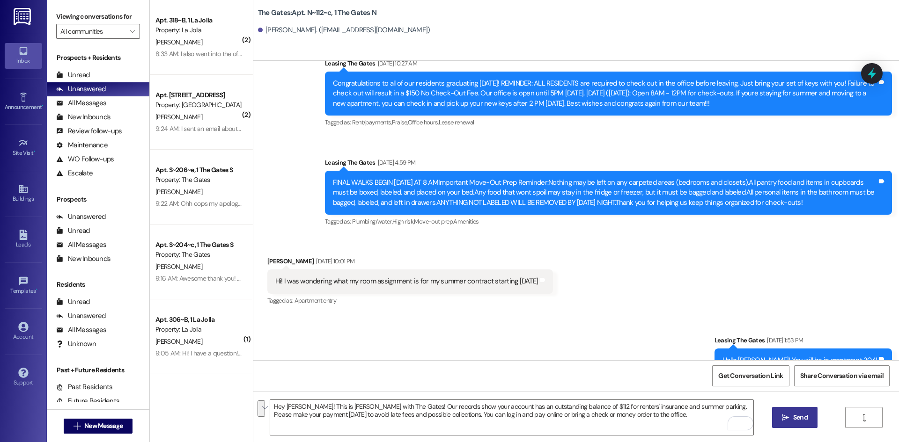
click at [803, 420] on span "Send" at bounding box center [800, 418] width 15 height 10
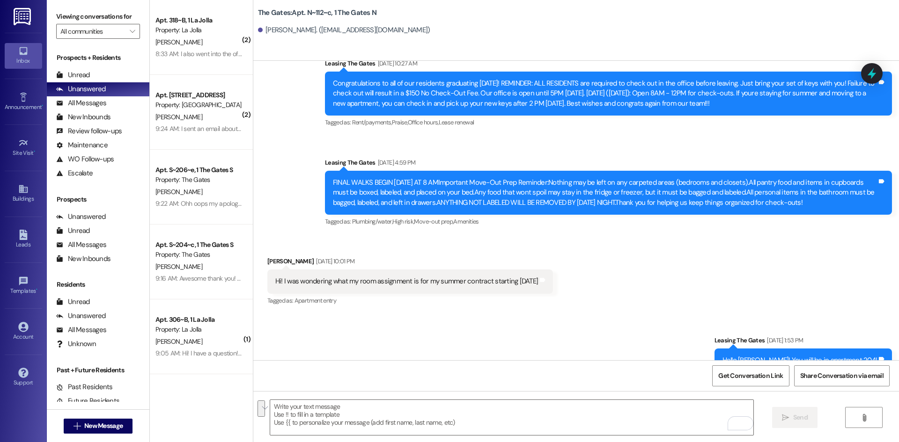
scroll to position [31872, 0]
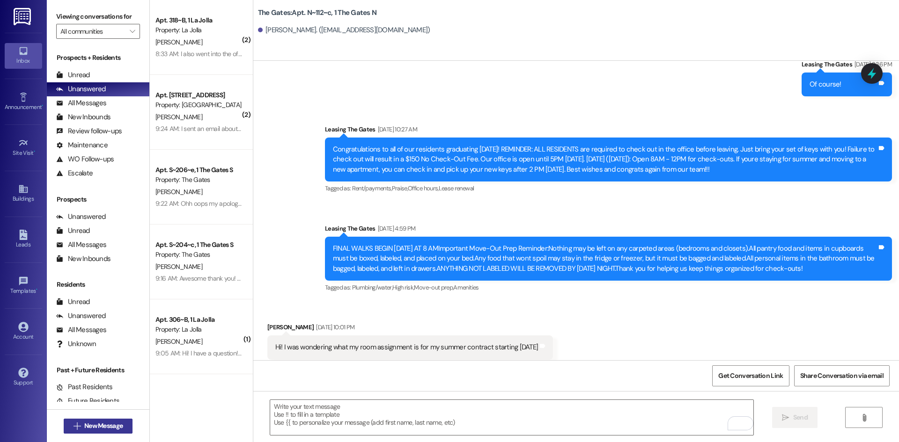
click at [115, 428] on span "New Message" at bounding box center [103, 426] width 38 height 10
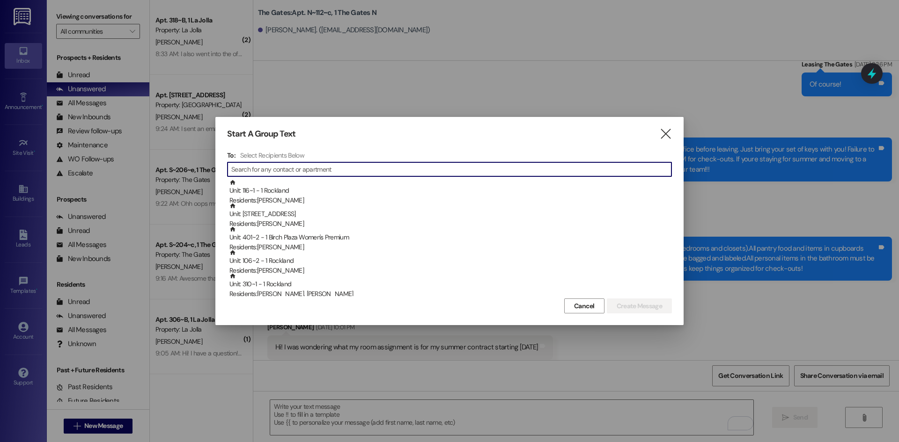
click at [271, 167] on input at bounding box center [451, 169] width 440 height 13
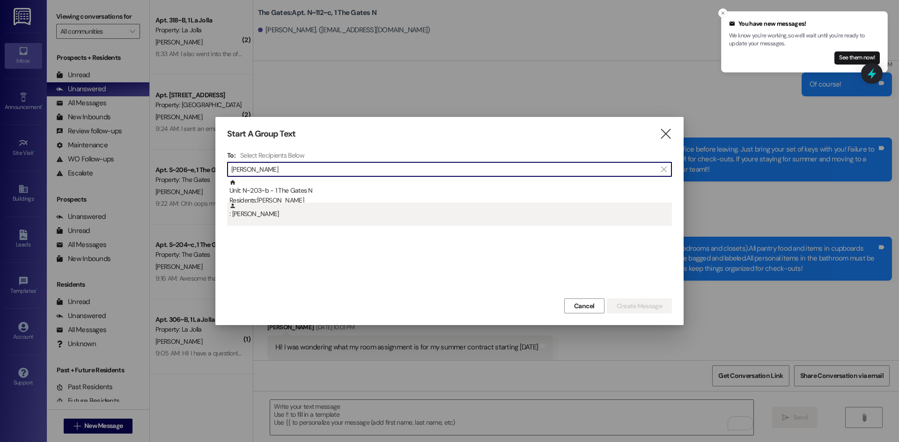
type input "[PERSON_NAME]"
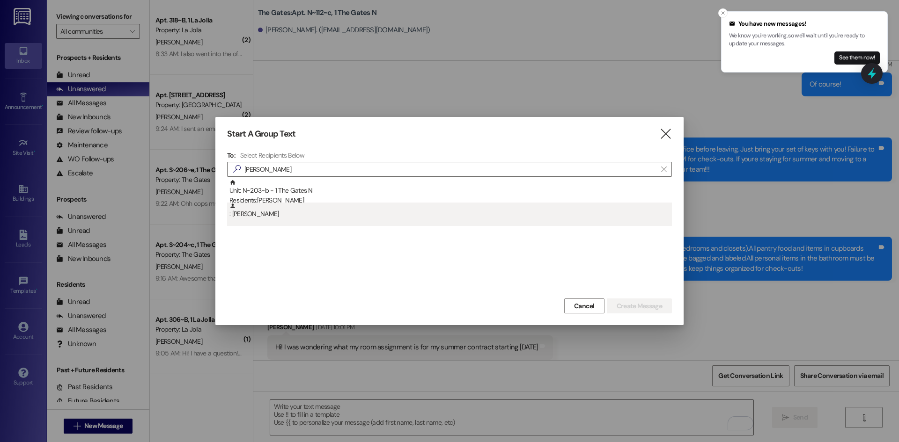
click at [279, 206] on div ": [PERSON_NAME]" at bounding box center [450, 211] width 442 height 16
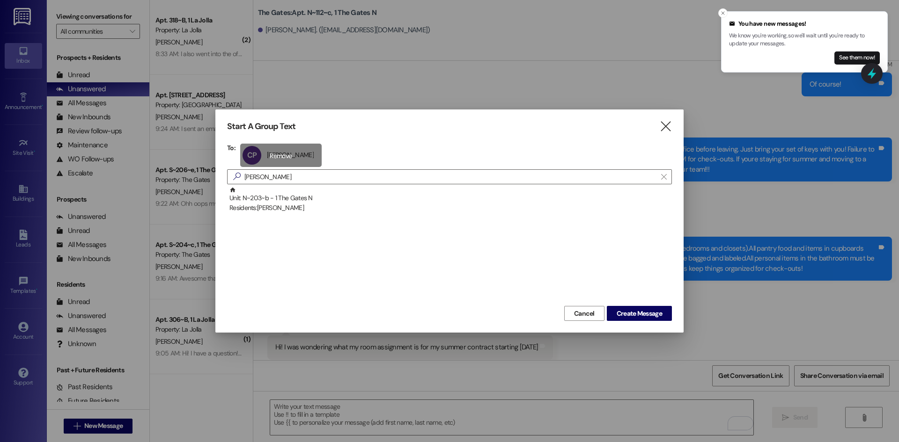
click at [287, 154] on div "CP [PERSON_NAME] [PERSON_NAME] click to remove" at bounding box center [280, 155] width 81 height 23
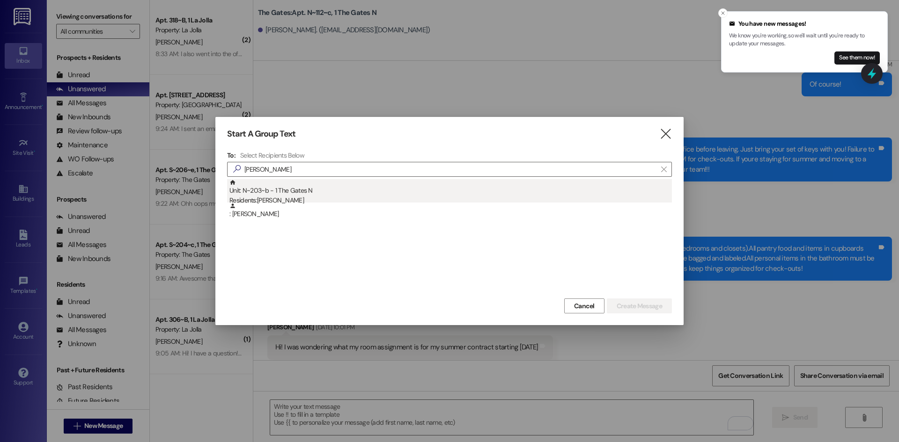
click at [288, 190] on div "Unit: N~203~b - 1 The Gates N Residents: [PERSON_NAME]" at bounding box center [450, 192] width 442 height 27
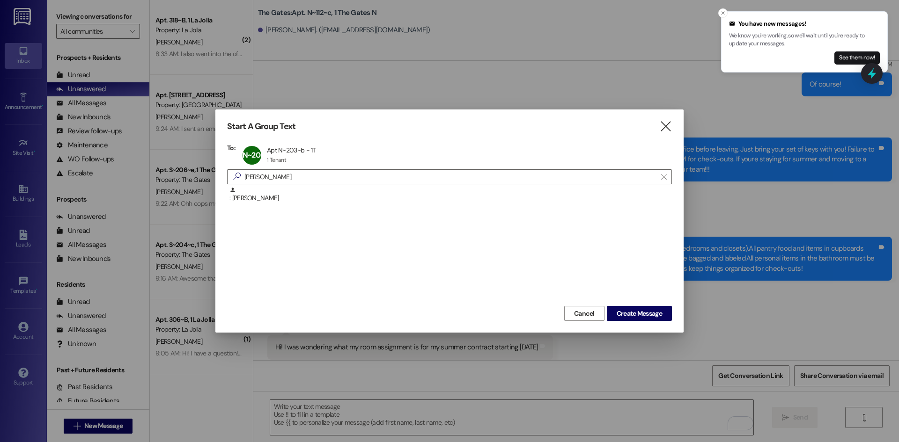
click at [649, 302] on div ": [PERSON_NAME]" at bounding box center [449, 245] width 445 height 117
click at [649, 309] on span "Create Message" at bounding box center [639, 314] width 45 height 10
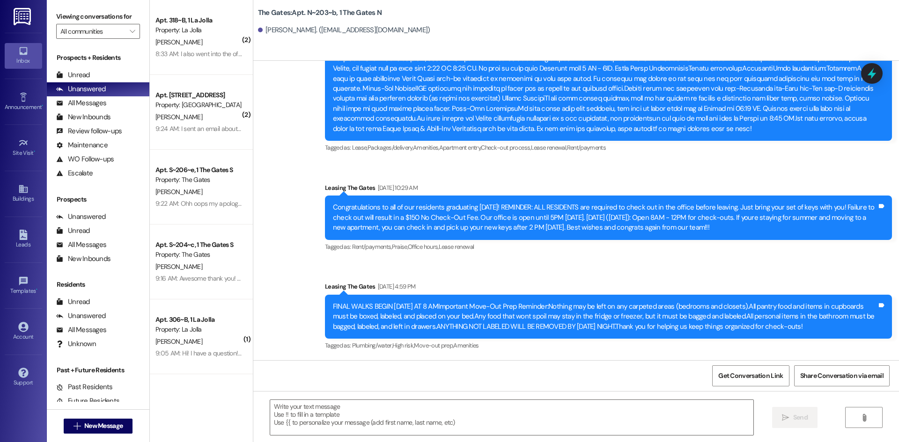
scroll to position [43361, 0]
click at [316, 407] on textarea at bounding box center [511, 417] width 483 height 35
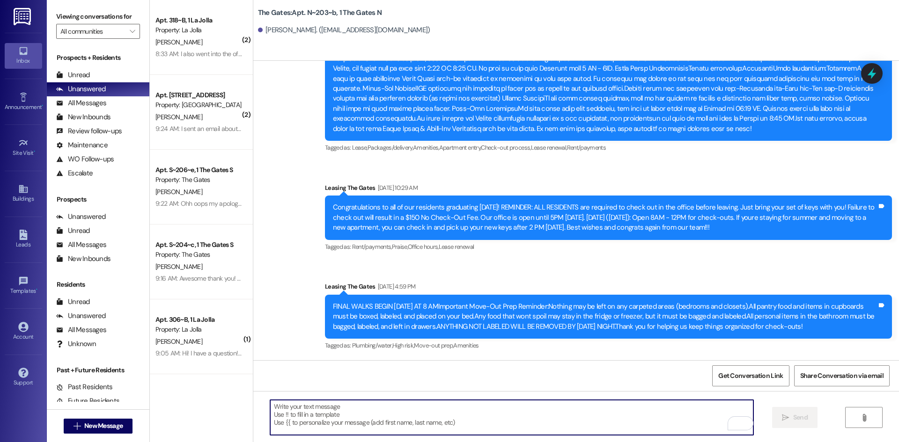
paste textarea "Hey [PERSON_NAME]! This is [PERSON_NAME] with The Gates! Our records show your …"
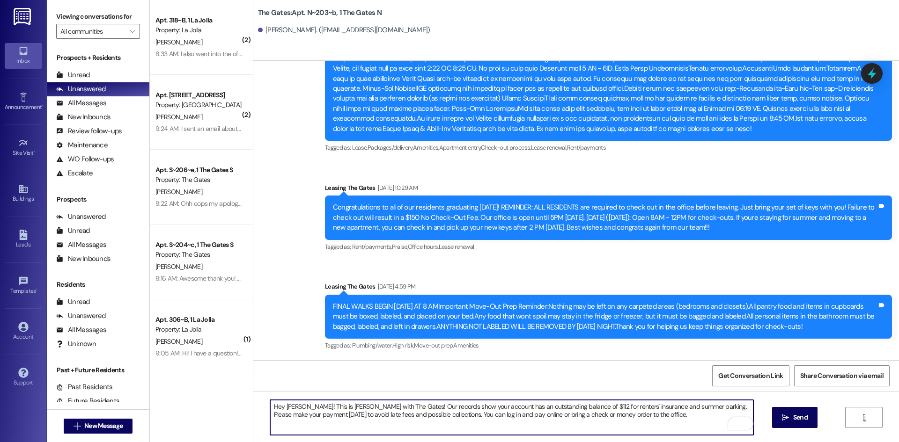
click at [303, 409] on textarea "Hey [PERSON_NAME]! This is [PERSON_NAME] with The Gates! Our records show your …" at bounding box center [511, 417] width 483 height 35
click at [560, 405] on textarea "Hey [PERSON_NAME]! This is [PERSON_NAME] with The Gates! Our records show your …" at bounding box center [511, 417] width 483 height 35
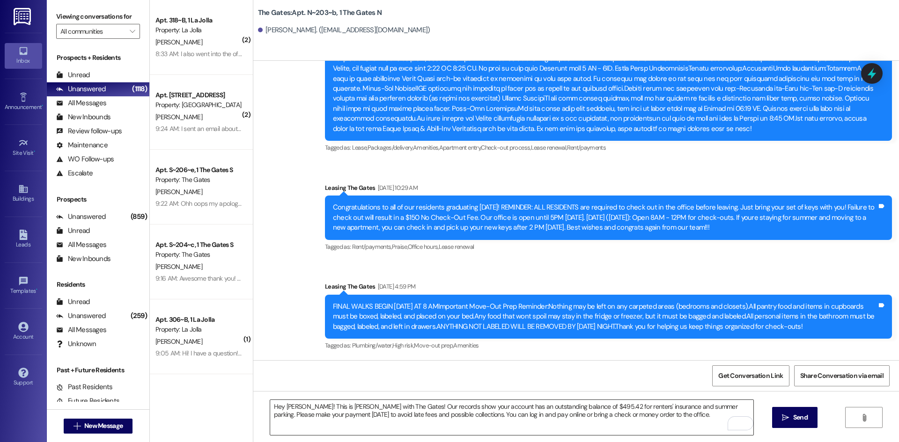
click at [584, 407] on textarea "Hey [PERSON_NAME]! This is [PERSON_NAME] with The Gates! Our records show your …" at bounding box center [511, 417] width 483 height 35
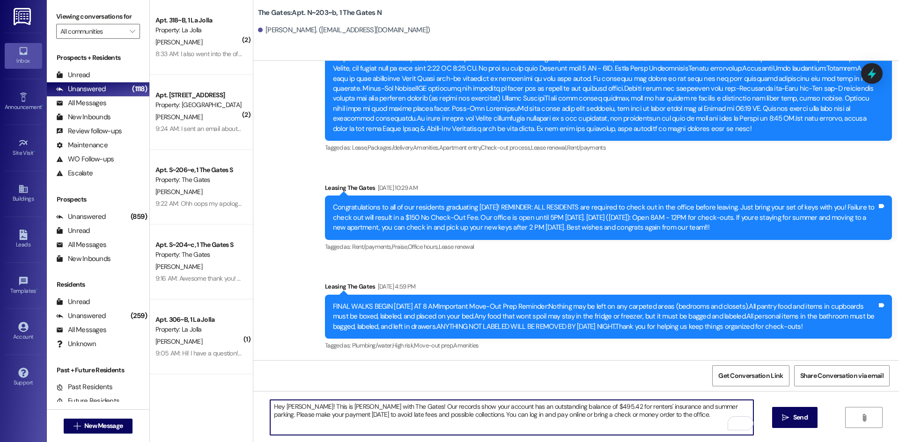
click at [582, 408] on textarea "Hey [PERSON_NAME]! This is [PERSON_NAME] with The Gates! Our records show your …" at bounding box center [511, 417] width 483 height 35
drag, startPoint x: 656, startPoint y: 407, endPoint x: 715, endPoint y: 408, distance: 58.5
click at [715, 408] on textarea "Hey [PERSON_NAME]! This is [PERSON_NAME] with The Gates! Our records show your …" at bounding box center [511, 417] width 483 height 35
click at [307, 419] on textarea "Hey [PERSON_NAME]! This is [PERSON_NAME] with The Gates! Our records show your …" at bounding box center [511, 417] width 483 height 35
click at [539, 416] on textarea "Hey [PERSON_NAME]! This is [PERSON_NAME] with The Gates! Our records show your …" at bounding box center [511, 417] width 483 height 35
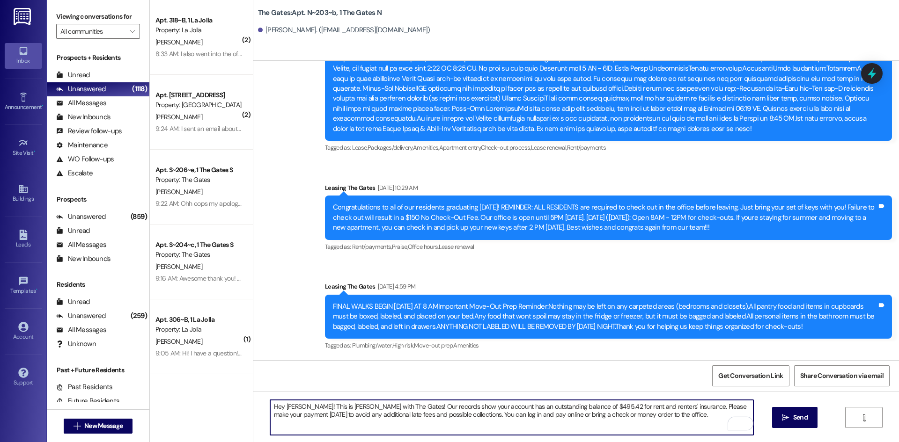
click at [524, 415] on textarea "Hey [PERSON_NAME]! This is [PERSON_NAME] with The Gates! Our records show your …" at bounding box center [511, 417] width 483 height 35
click at [340, 412] on textarea "Hey [PERSON_NAME]! This is [PERSON_NAME] with The Gates! Our records show your …" at bounding box center [511, 417] width 483 height 35
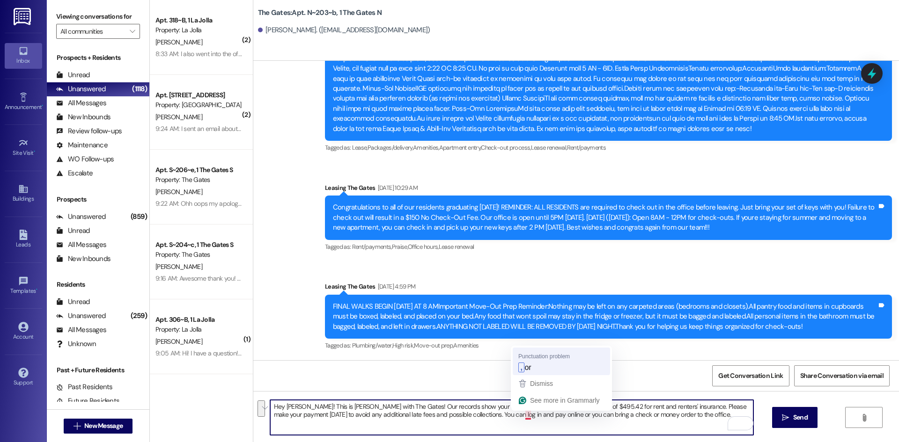
type textarea "Hey [PERSON_NAME]! This is [PERSON_NAME] with The Gates! Our records show your …"
click at [545, 411] on textarea "Hey [PERSON_NAME]! This is [PERSON_NAME] with The Gates! Our records show your …" at bounding box center [511, 417] width 483 height 35
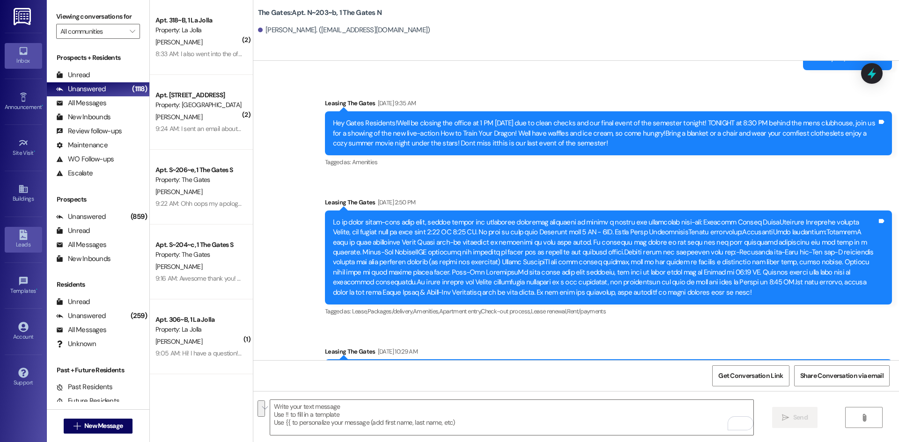
scroll to position [43177, 0]
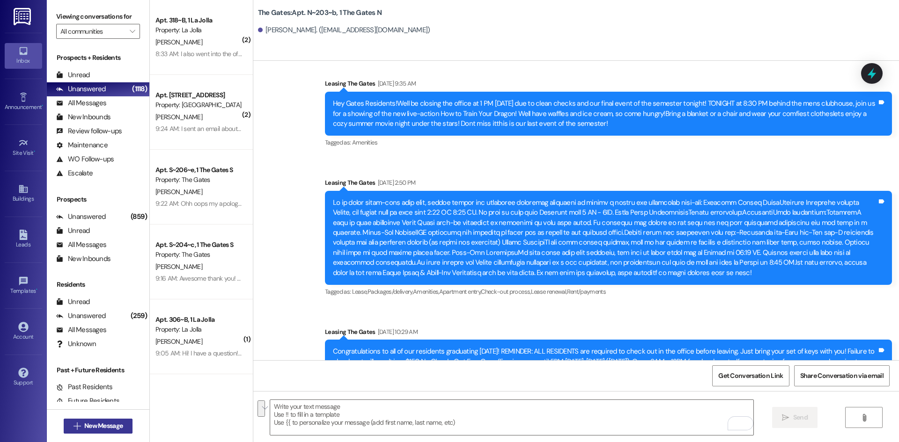
click at [84, 423] on span "New Message" at bounding box center [103, 426] width 38 height 10
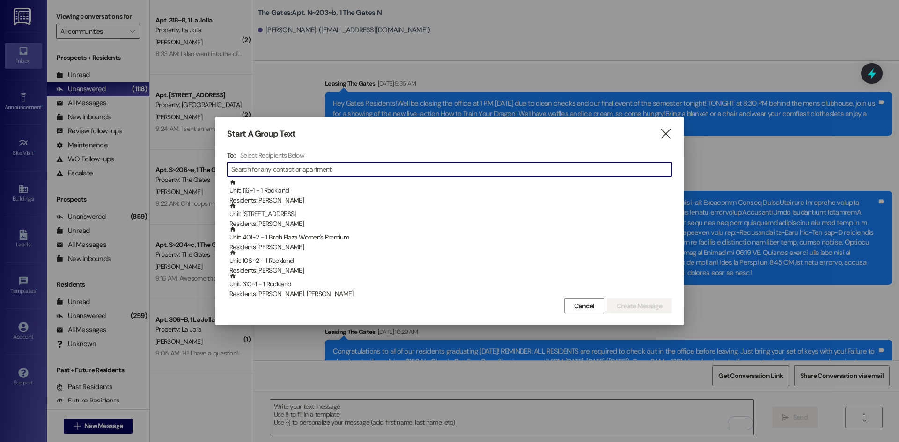
click at [252, 171] on input at bounding box center [451, 169] width 440 height 13
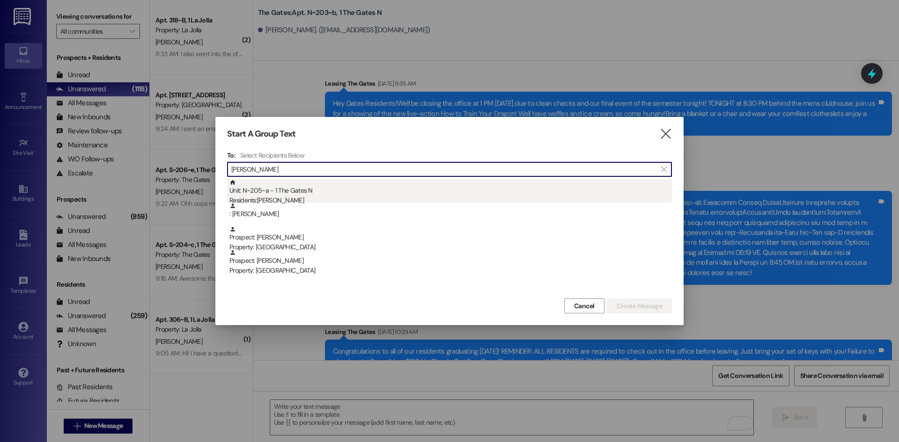
type input "[PERSON_NAME]"
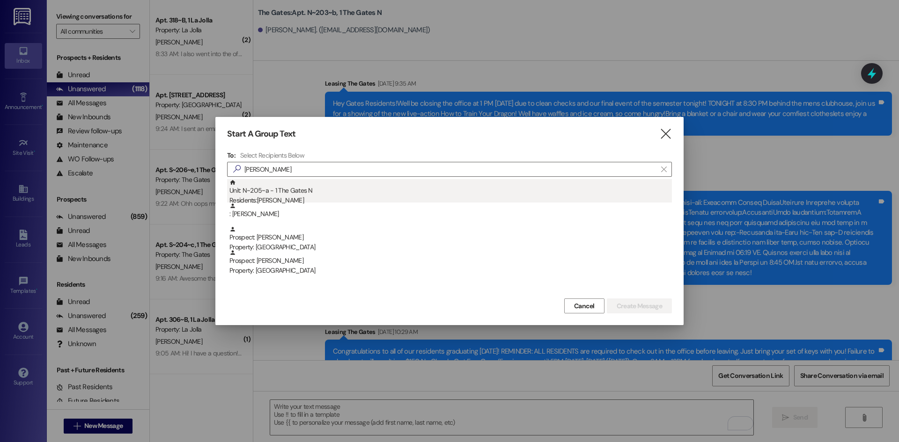
click at [262, 194] on div "Unit: N~205~a - 1 The Gates N Residents: [PERSON_NAME]" at bounding box center [450, 192] width 442 height 27
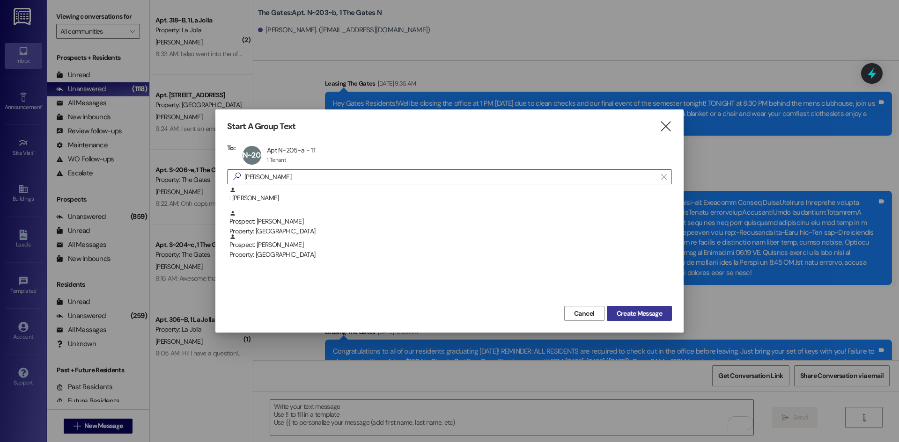
drag, startPoint x: 648, startPoint y: 314, endPoint x: 648, endPoint y: 307, distance: 7.0
click at [648, 314] on span "Create Message" at bounding box center [639, 314] width 45 height 10
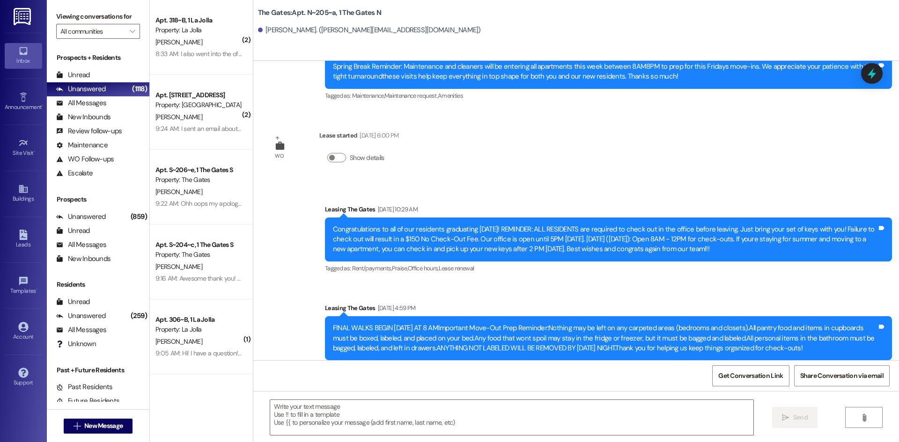
scroll to position [13324, 0]
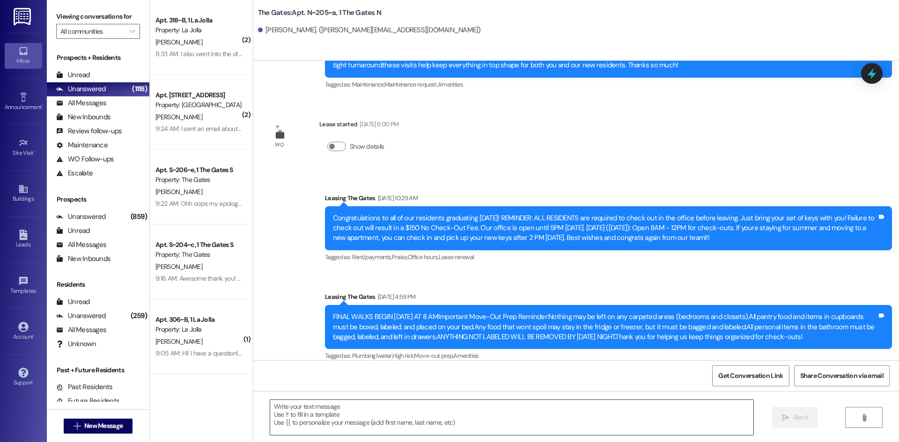
click at [334, 429] on textarea at bounding box center [511, 417] width 483 height 35
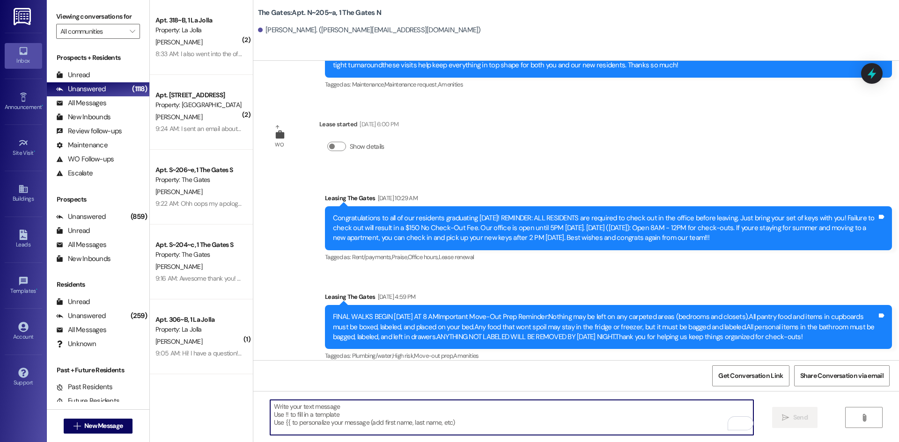
paste textarea "Hey [PERSON_NAME]! This is [PERSON_NAME] with The Gates! Our records show your …"
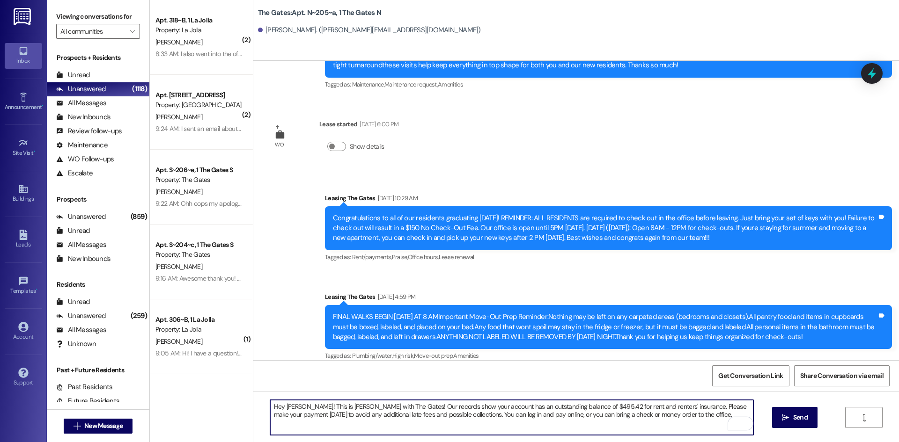
click at [300, 407] on textarea "Hey [PERSON_NAME]! This is [PERSON_NAME] with The Gates! Our records show your …" at bounding box center [511, 417] width 483 height 35
drag, startPoint x: 568, startPoint y: 405, endPoint x: 560, endPoint y: 404, distance: 8.0
click at [560, 404] on textarea "Hey [PERSON_NAME]! This is [PERSON_NAME] with The Gates! Our records show your …" at bounding box center [511, 417] width 483 height 35
drag, startPoint x: 569, startPoint y: 404, endPoint x: 552, endPoint y: 402, distance: 17.4
click at [552, 402] on textarea "Hey [PERSON_NAME]! This is [PERSON_NAME] with The Gates! Our records show your …" at bounding box center [511, 417] width 483 height 35
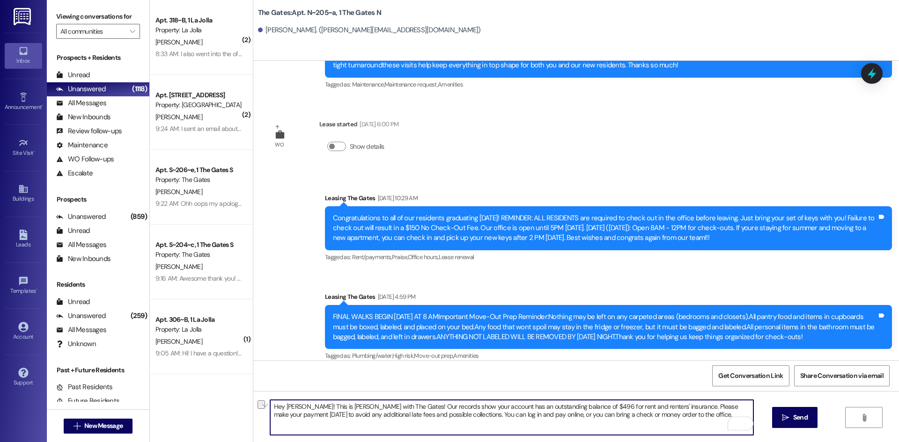
drag, startPoint x: 584, startPoint y: 407, endPoint x: 647, endPoint y: 410, distance: 63.3
click at [647, 410] on textarea "Hey [PERSON_NAME]! This is [PERSON_NAME] with The Gates! Our records show your …" at bounding box center [511, 417] width 483 height 35
type textarea "Hey [PERSON_NAME]! This is [PERSON_NAME] with The Gates! Our records show your …"
click at [450, 409] on textarea "Hey [PERSON_NAME]! This is [PERSON_NAME] with The Gates! Our records show your …" at bounding box center [511, 417] width 483 height 35
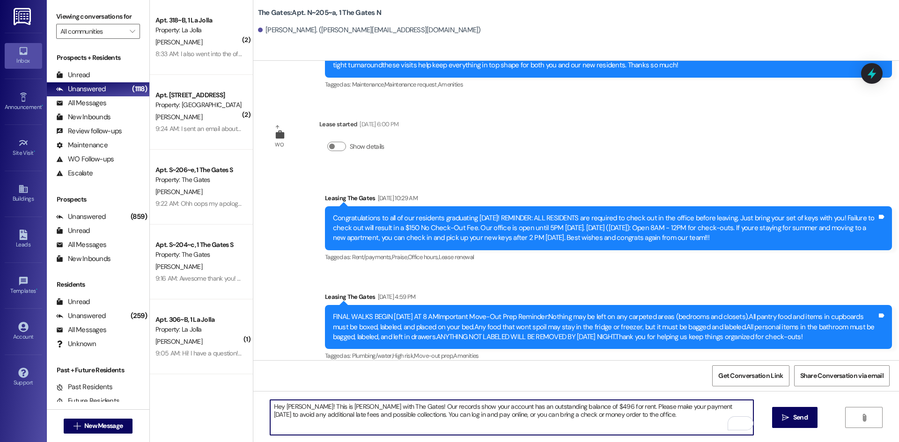
click at [450, 409] on textarea "Hey [PERSON_NAME]! This is [PERSON_NAME] with The Gates! Our records show your …" at bounding box center [511, 417] width 483 height 35
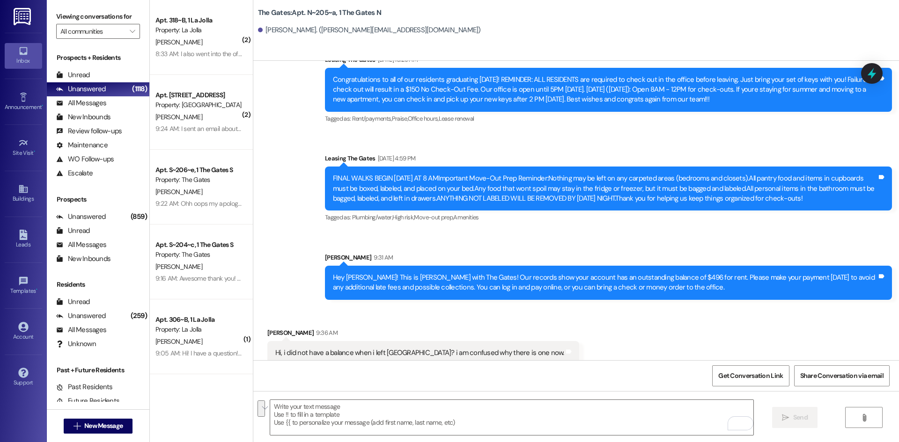
scroll to position [13464, 0]
